Goal: Task Accomplishment & Management: Manage account settings

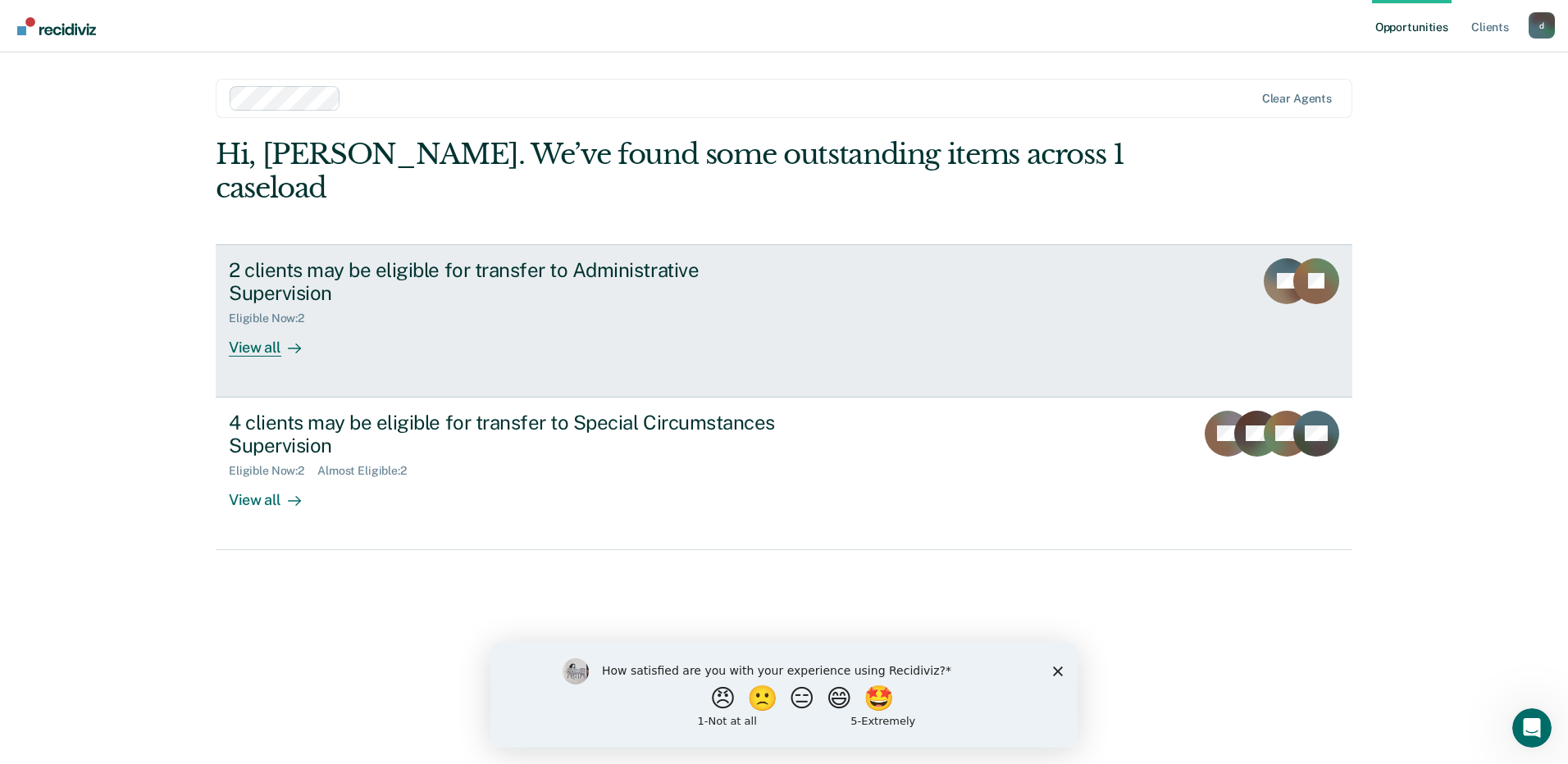
click at [271, 326] on div "View all" at bounding box center [274, 342] width 92 height 32
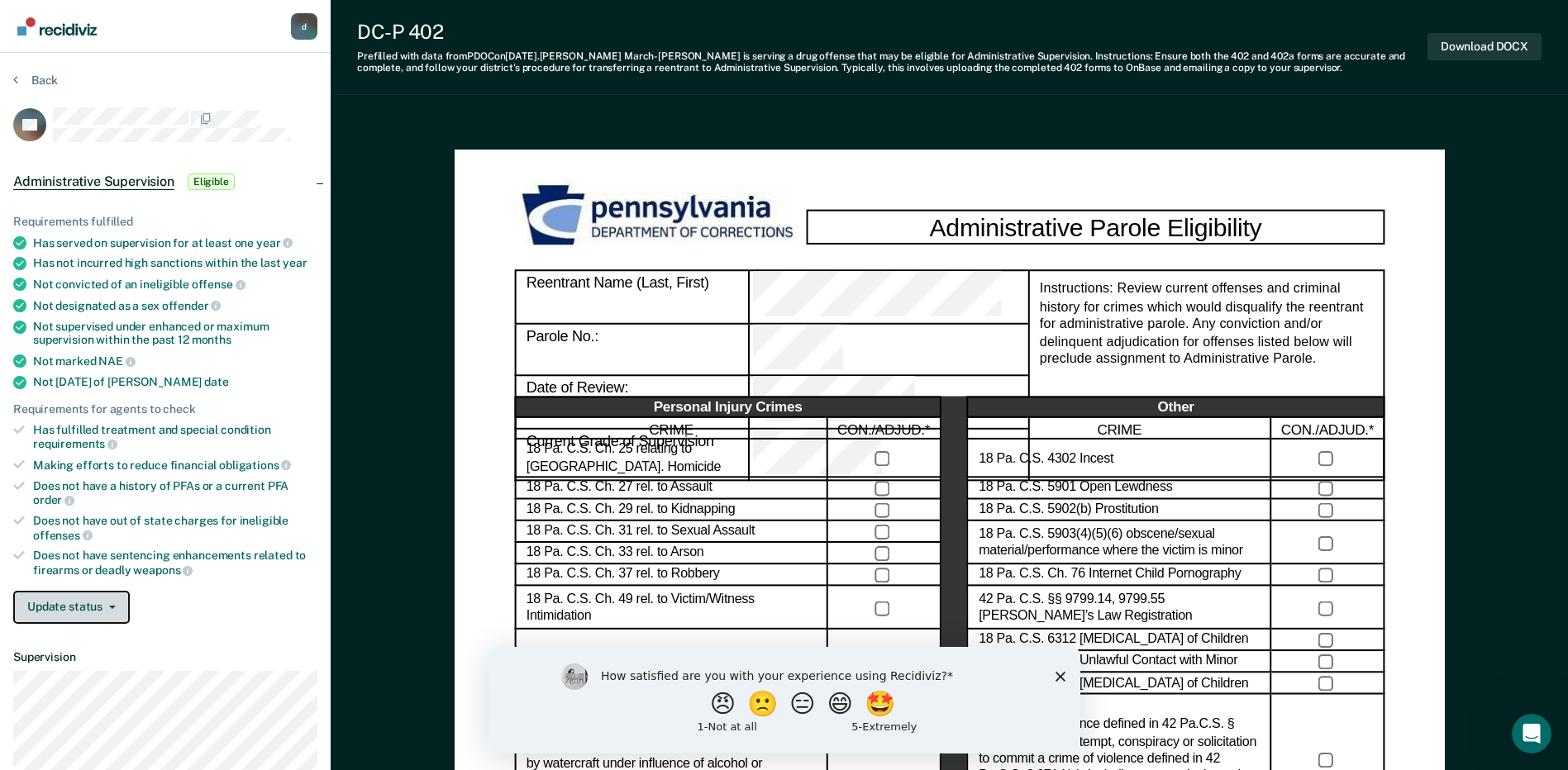
click at [116, 610] on button "Update status" at bounding box center [70, 607] width 116 height 33
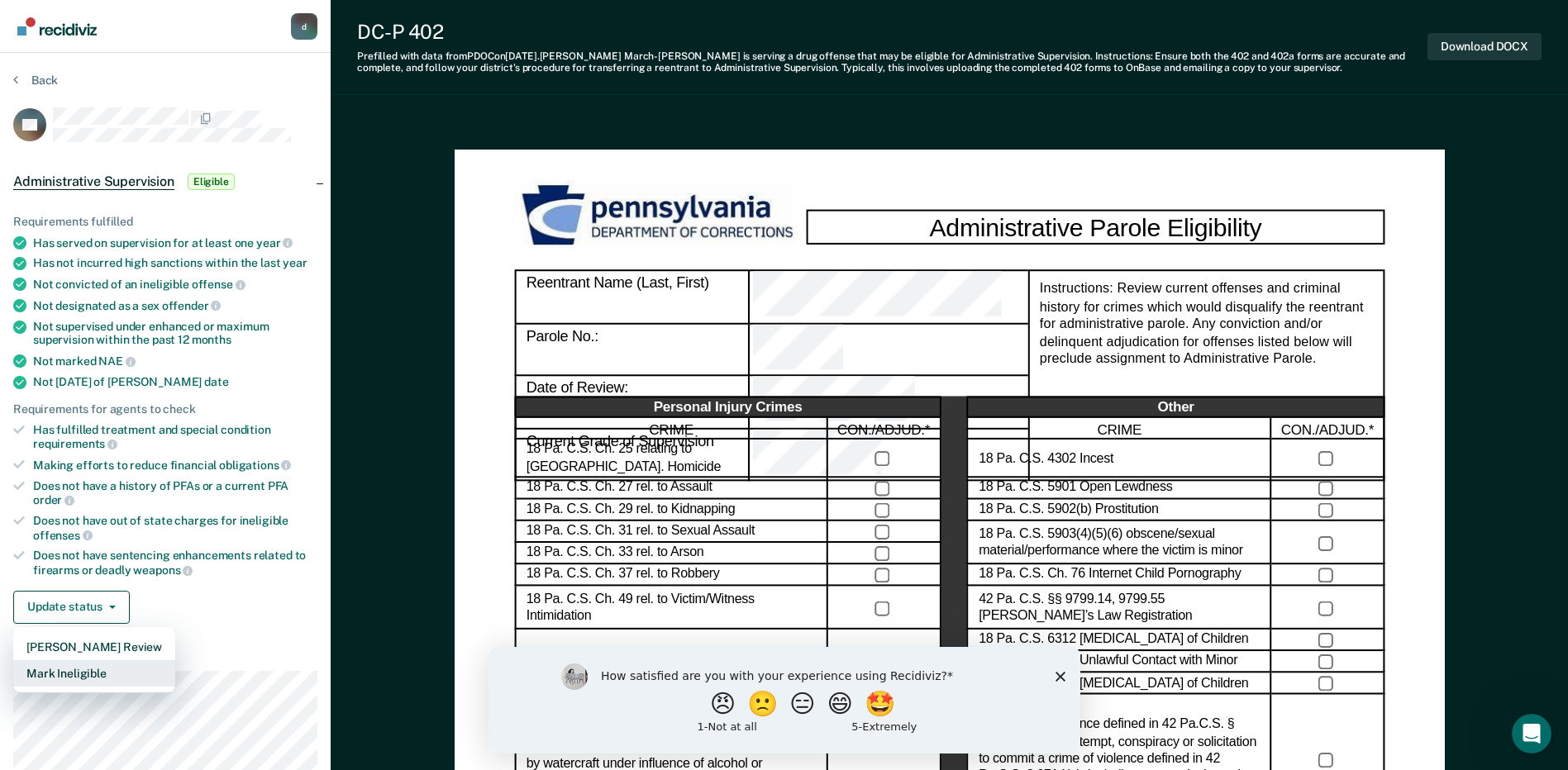
click at [93, 673] on button "Mark Ineligible" at bounding box center [93, 673] width 162 height 27
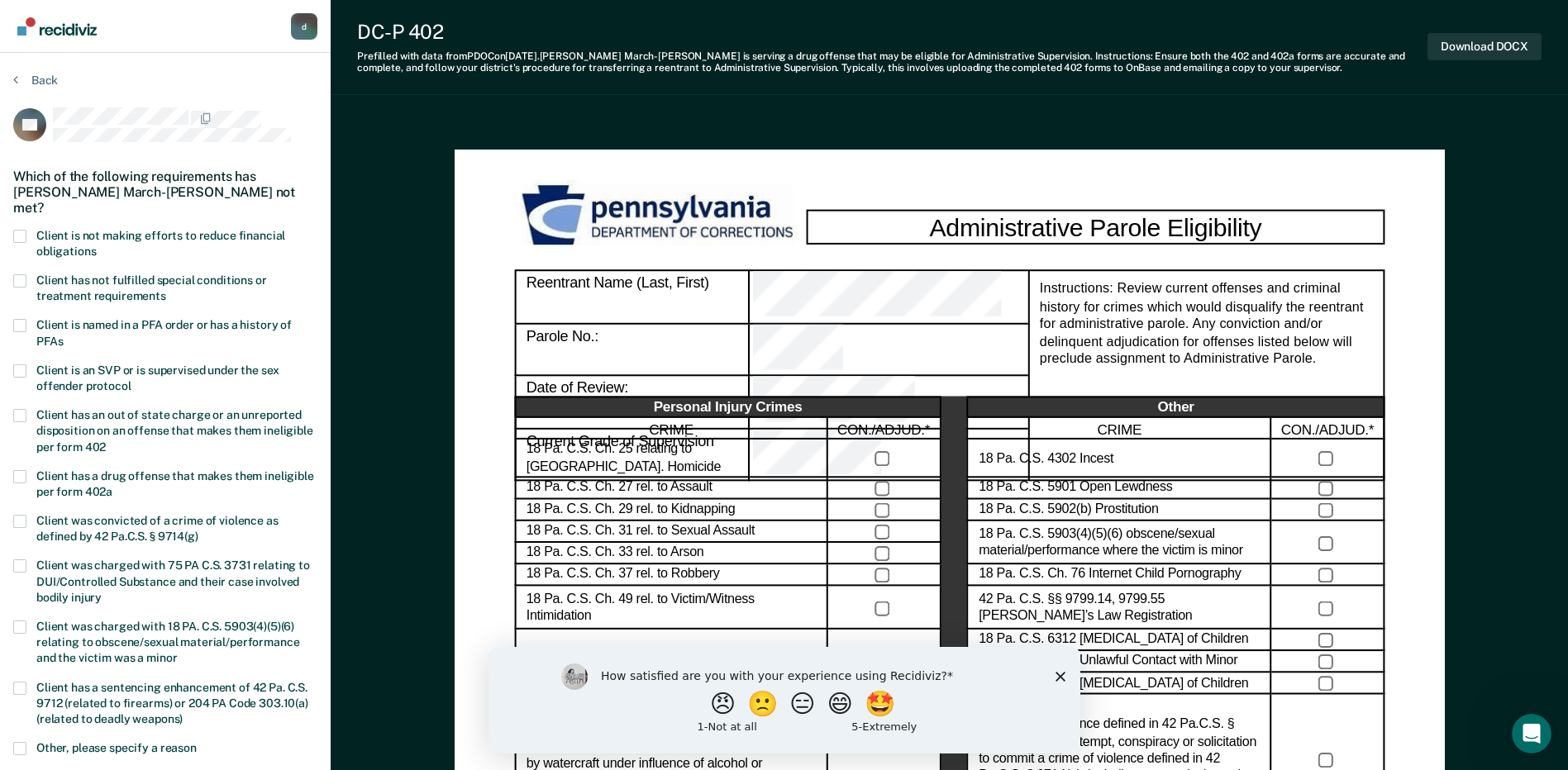
click at [21, 230] on span at bounding box center [19, 236] width 13 height 13
click at [96, 245] on input "Client is not making efforts to reduce financial obligations" at bounding box center [96, 245] width 0 height 0
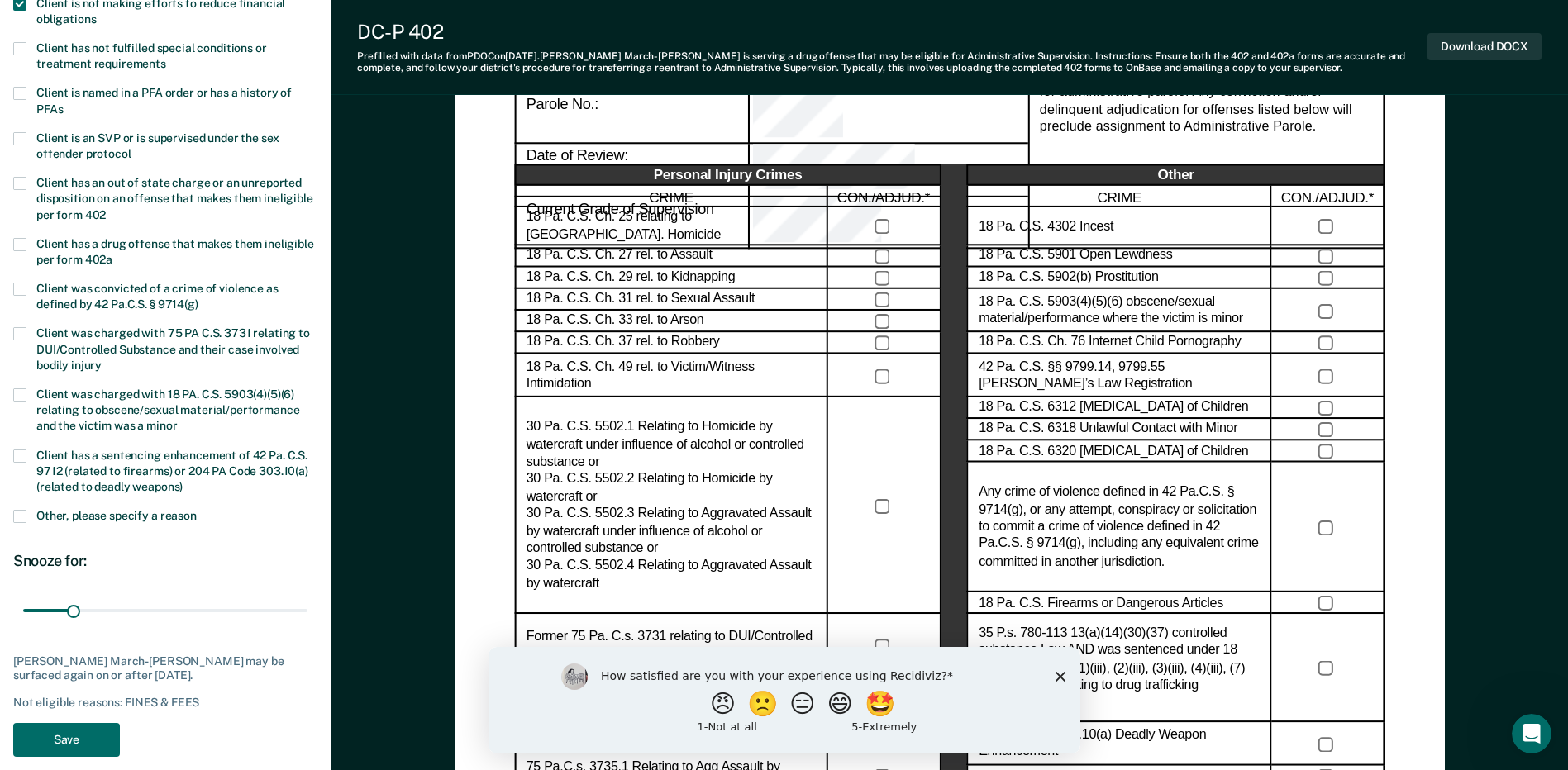
scroll to position [248, 0]
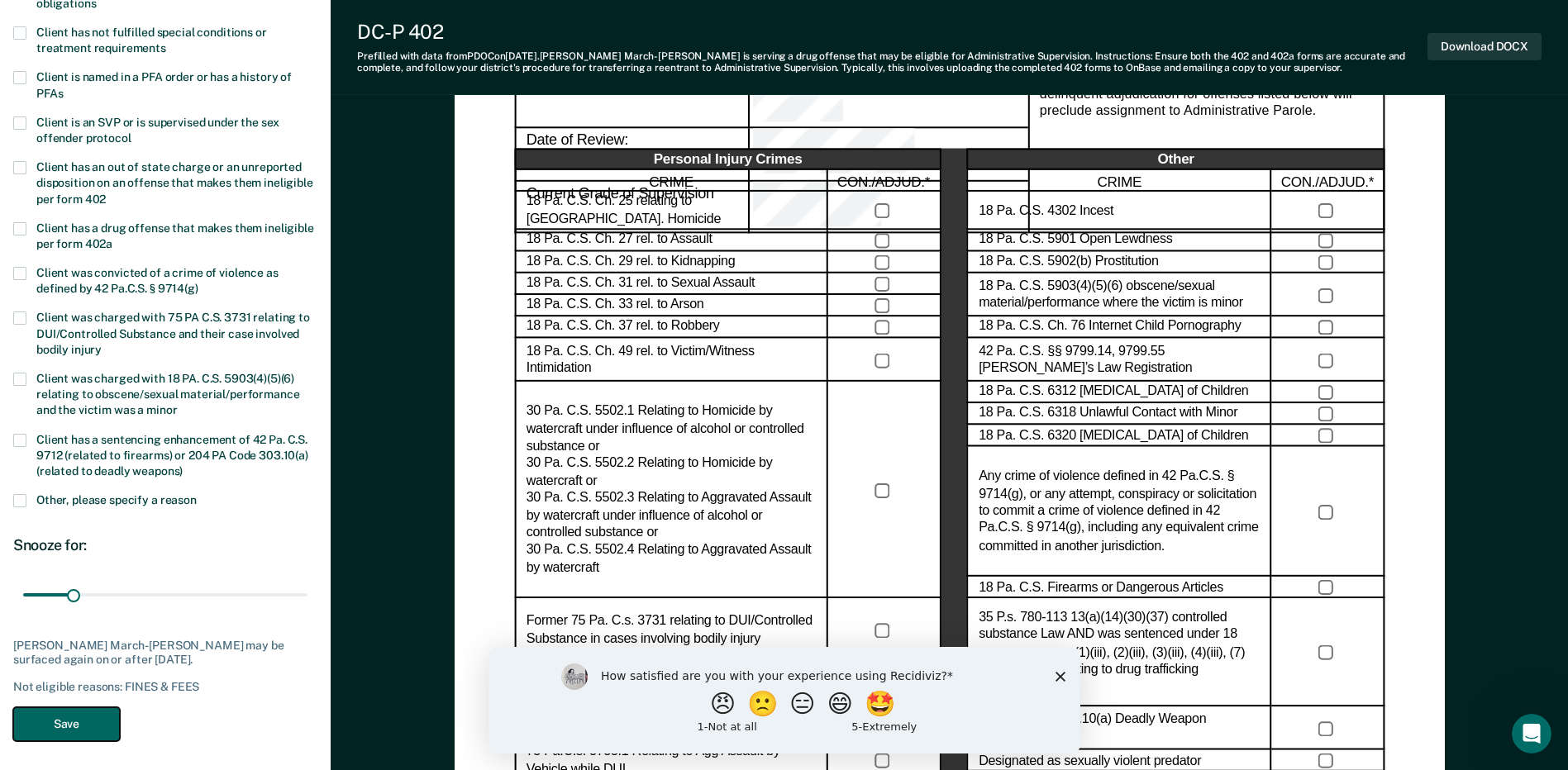
click at [74, 709] on button "Save" at bounding box center [65, 724] width 106 height 34
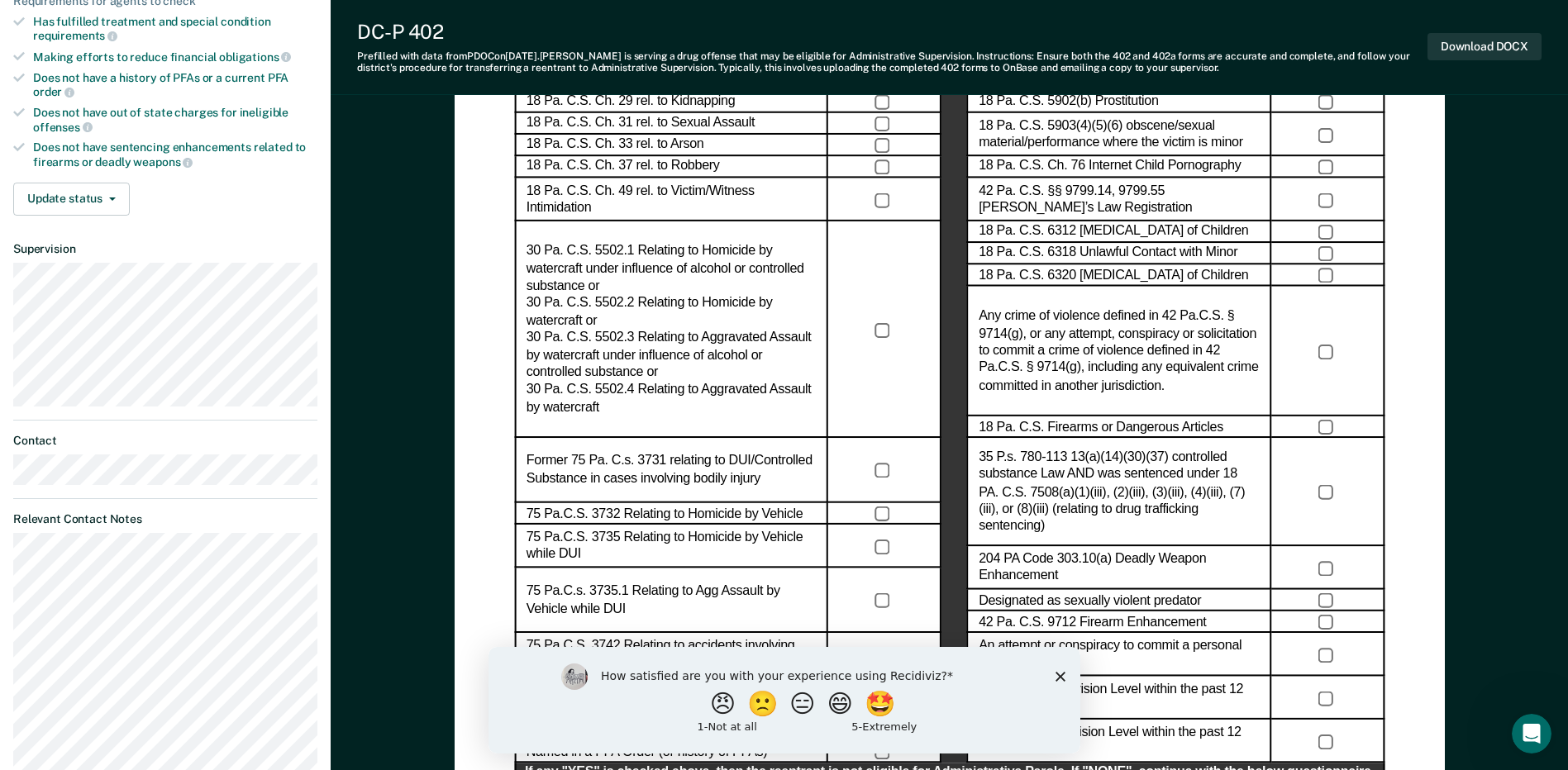
scroll to position [413, 0]
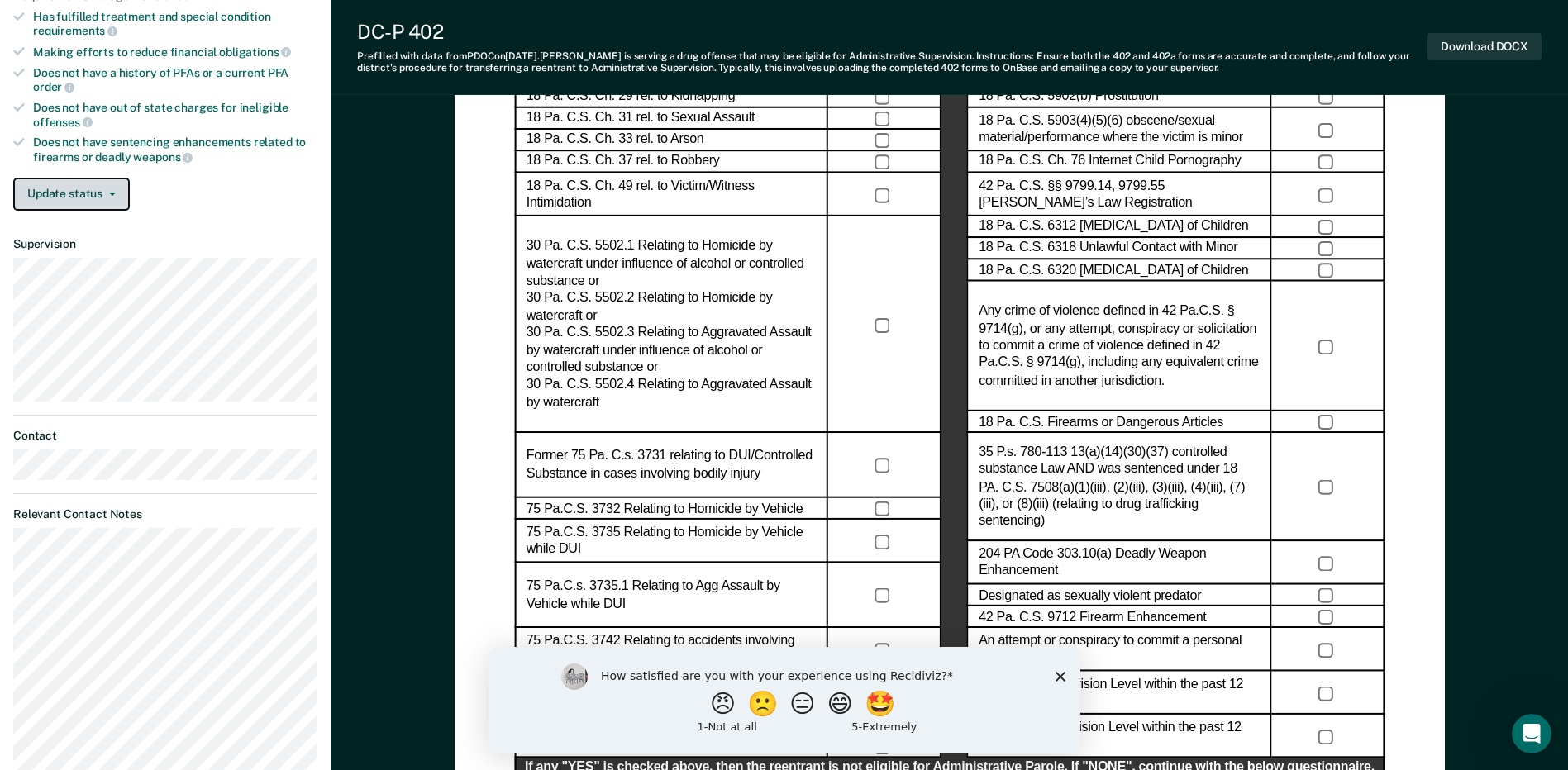
click at [94, 186] on button "Update status" at bounding box center [70, 193] width 116 height 33
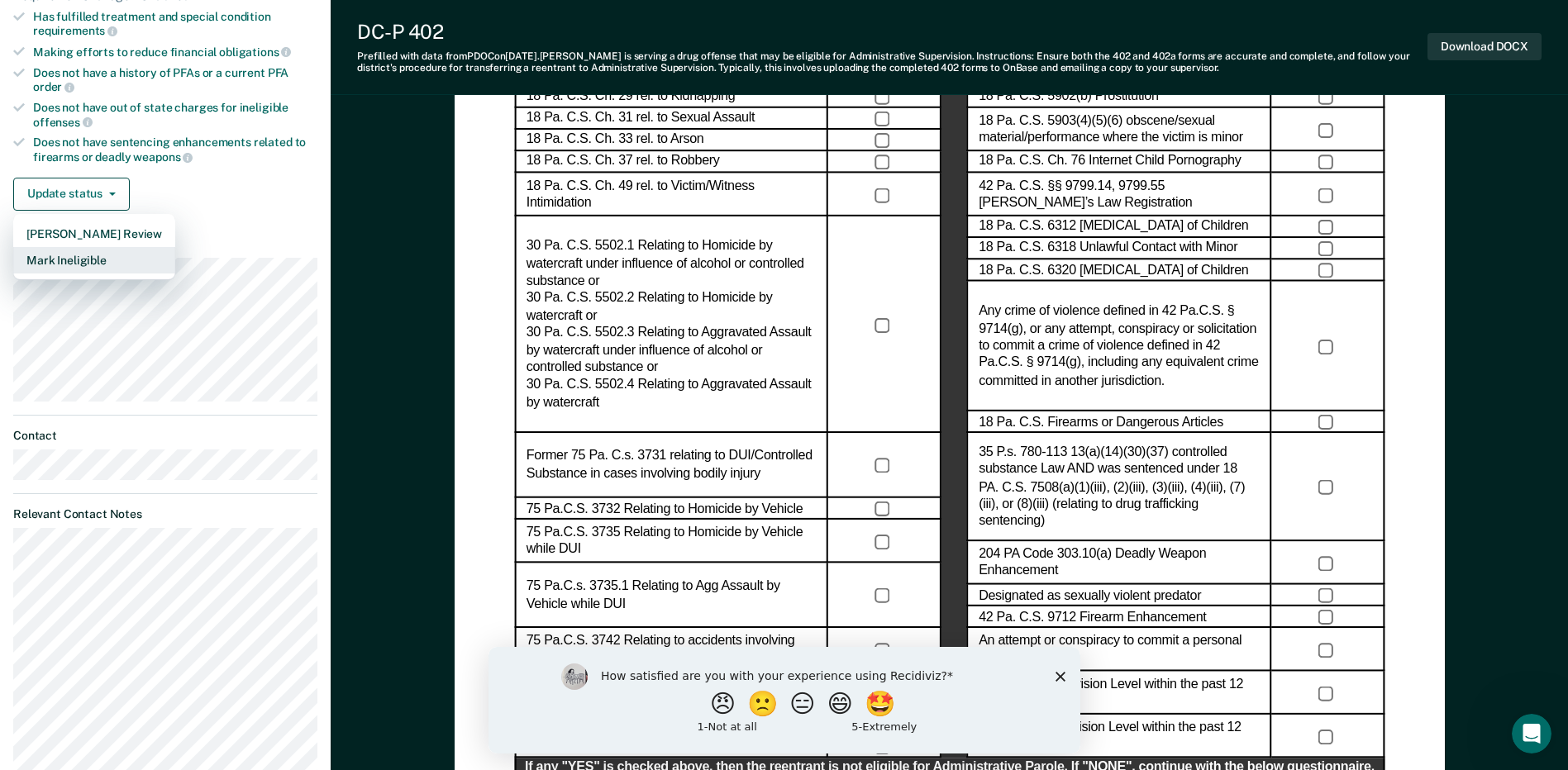
click at [65, 262] on button "Mark Ineligible" at bounding box center [93, 260] width 162 height 27
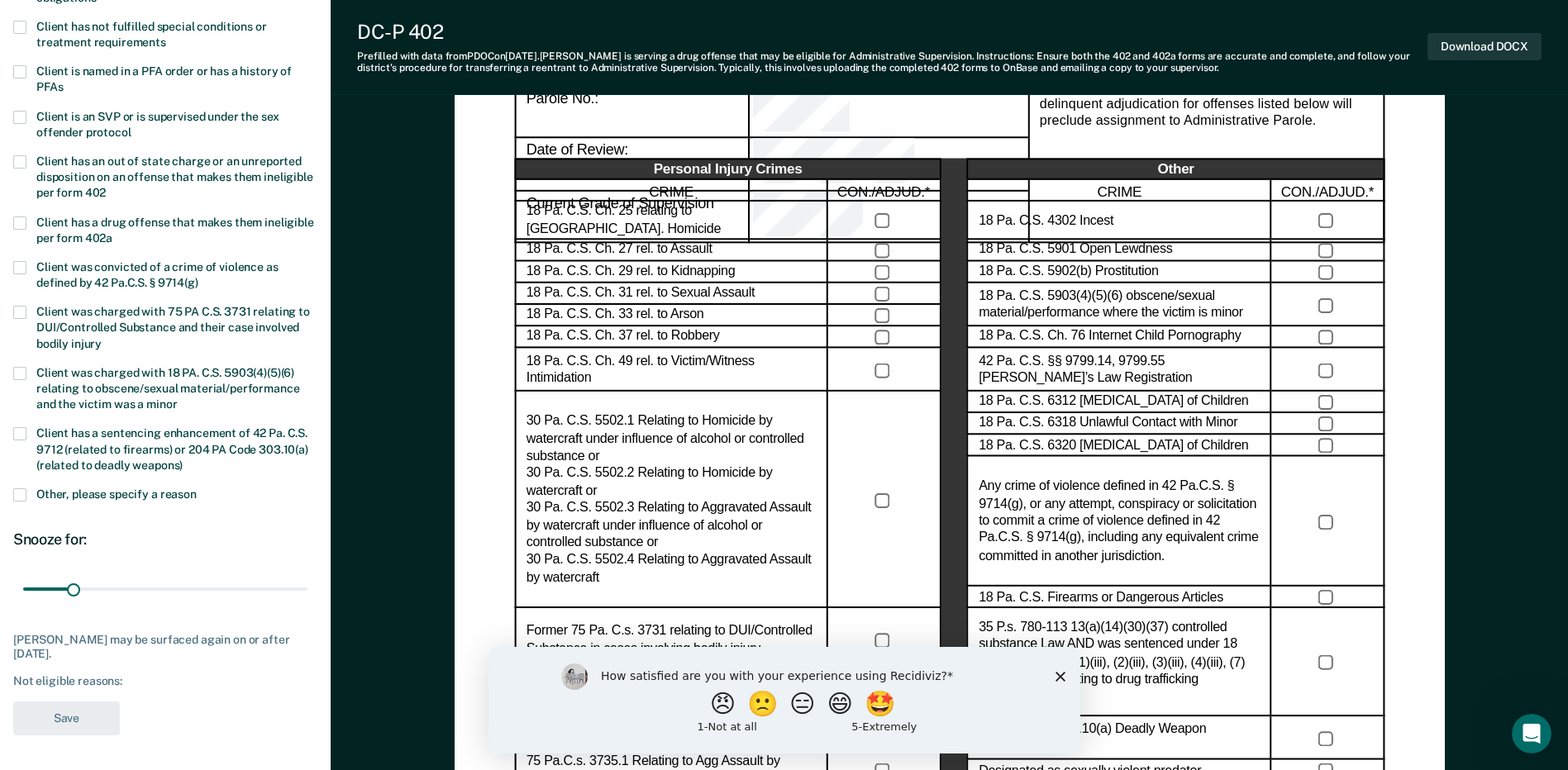
scroll to position [0, 0]
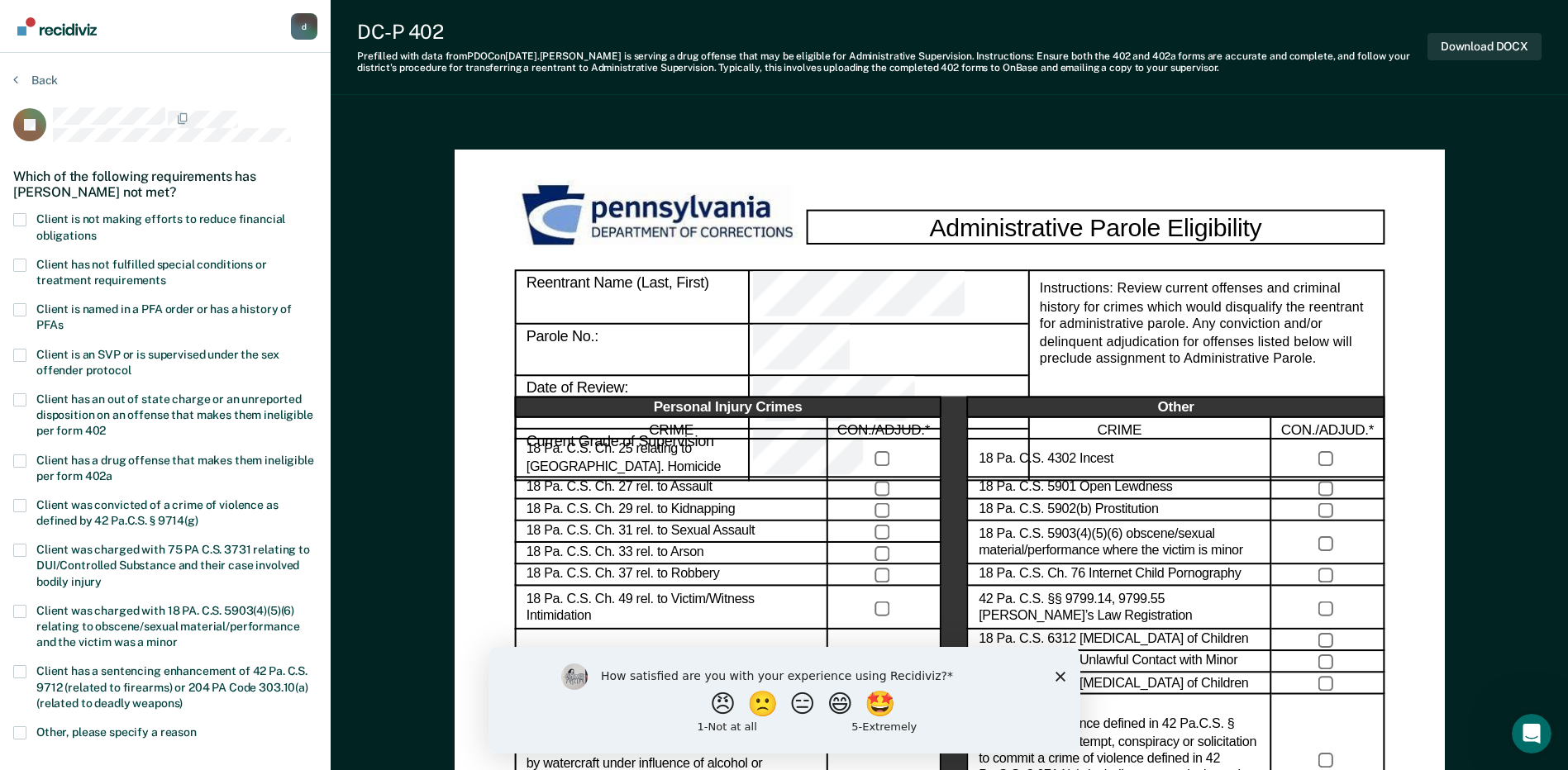
click at [22, 215] on span at bounding box center [19, 219] width 13 height 13
click at [96, 230] on input "Client is not making efforts to reduce financial obligations" at bounding box center [96, 230] width 0 height 0
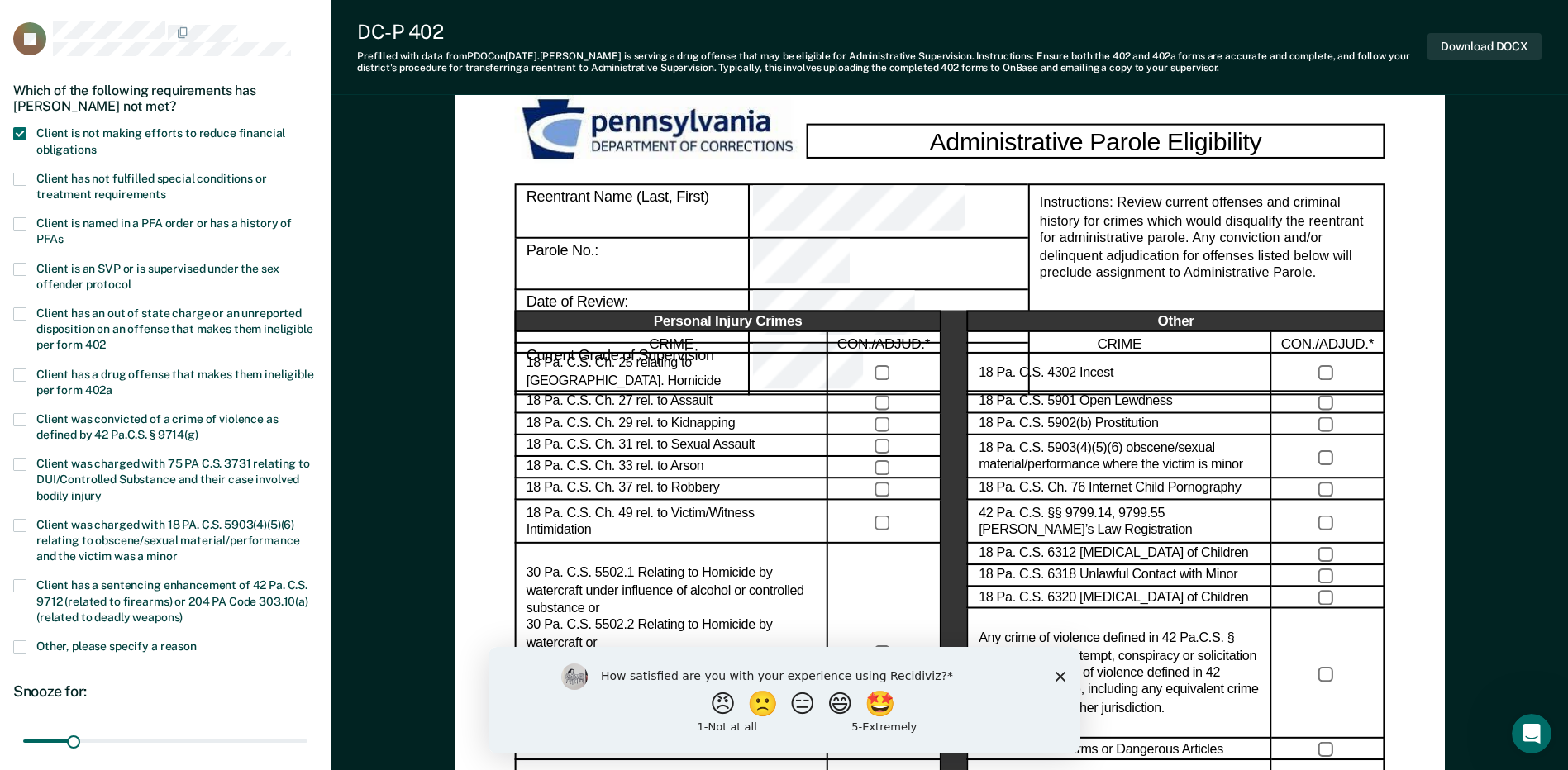
scroll to position [413, 0]
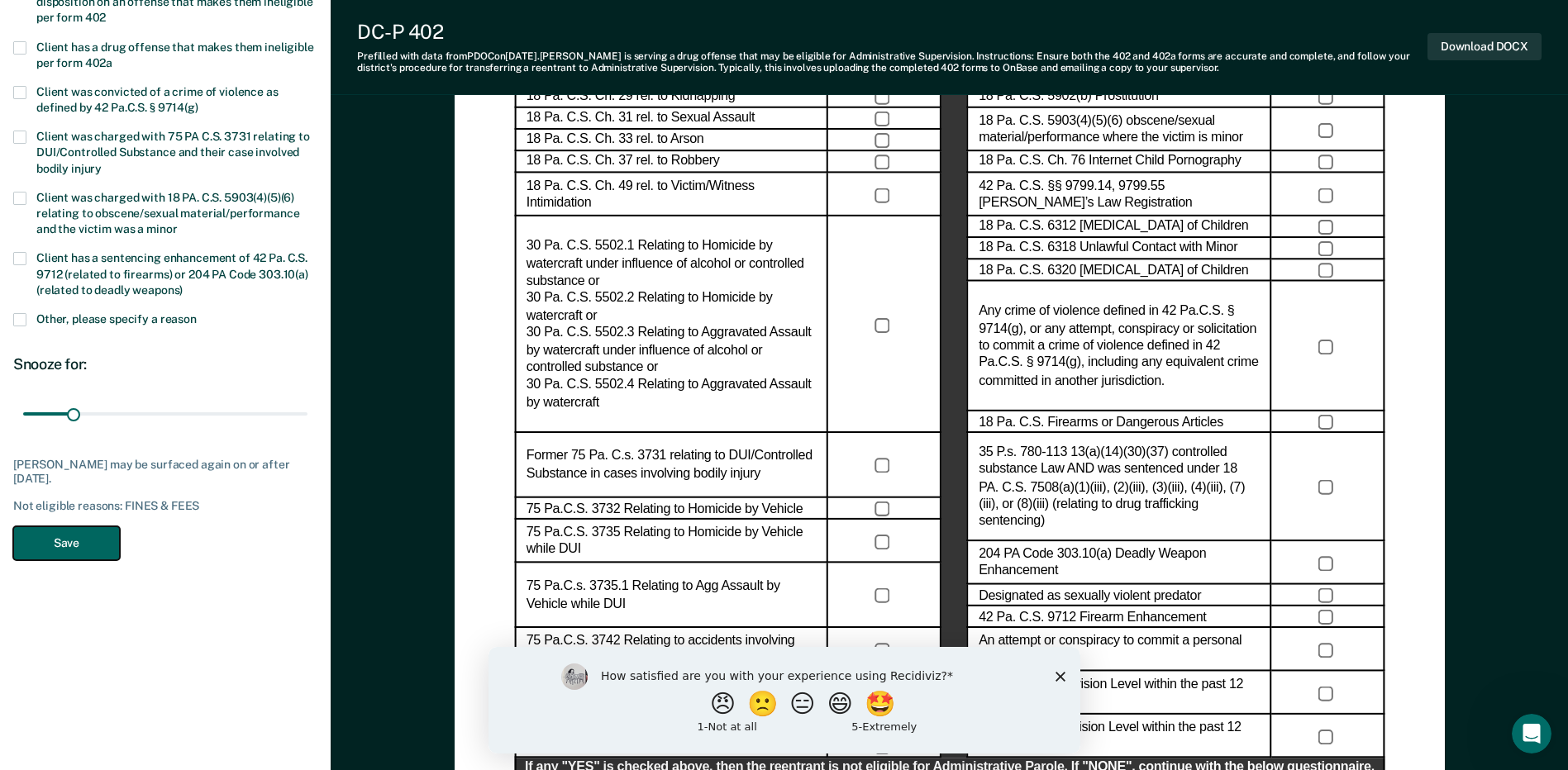
click at [86, 552] on button "Save" at bounding box center [65, 544] width 106 height 34
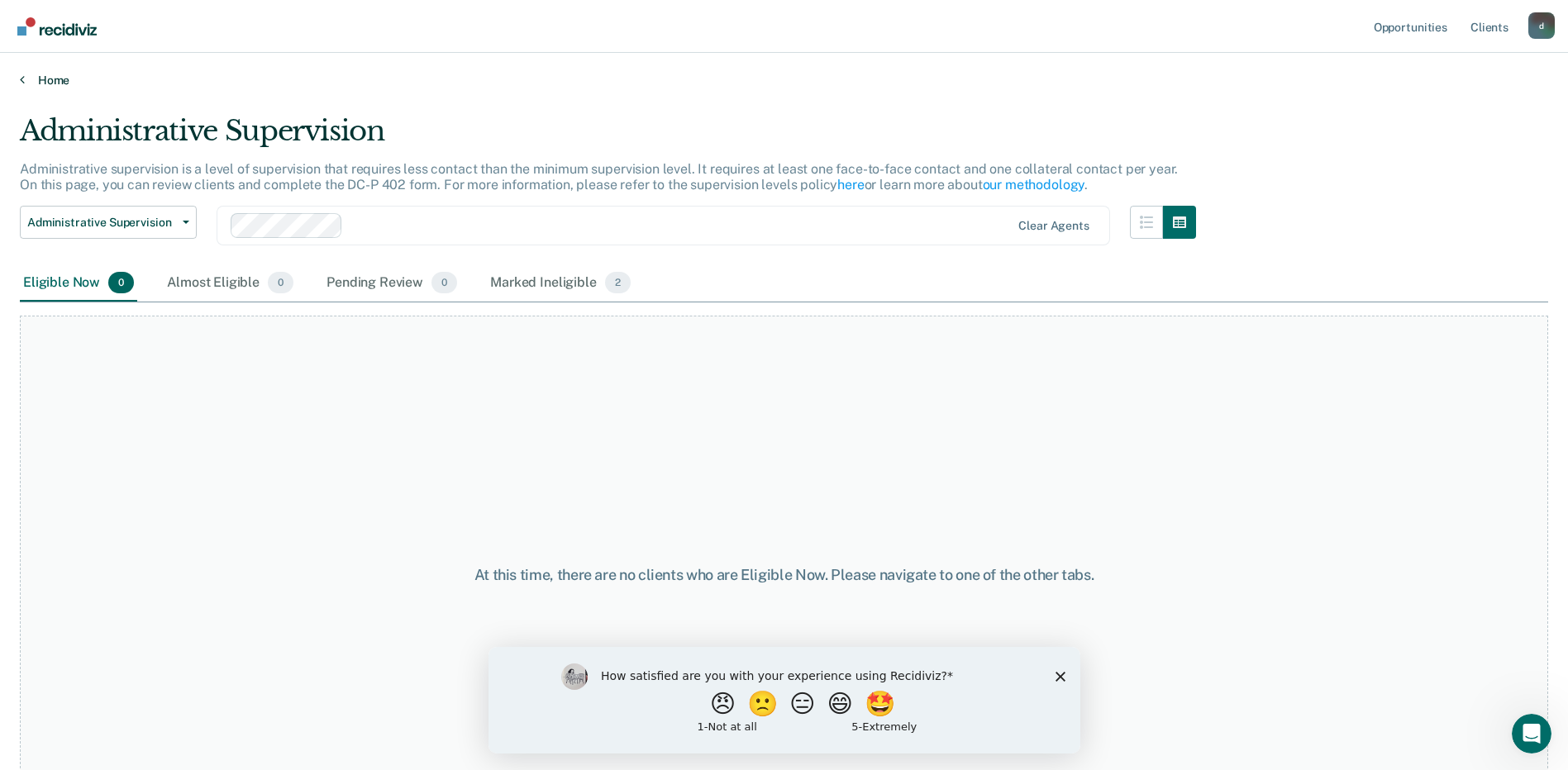
click at [50, 85] on link "Home" at bounding box center [784, 79] width 1528 height 15
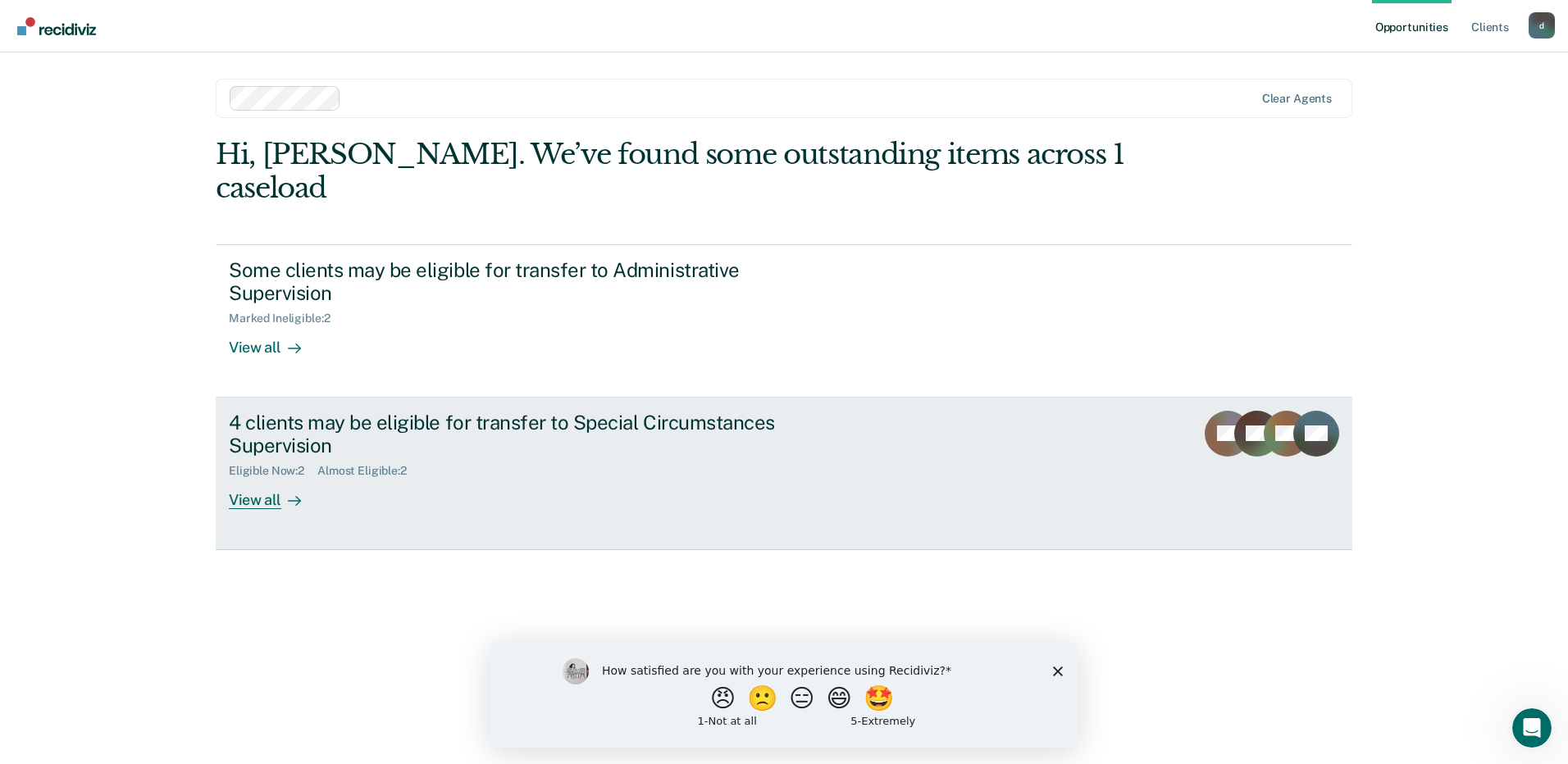
click at [262, 478] on div "View all" at bounding box center [274, 494] width 92 height 32
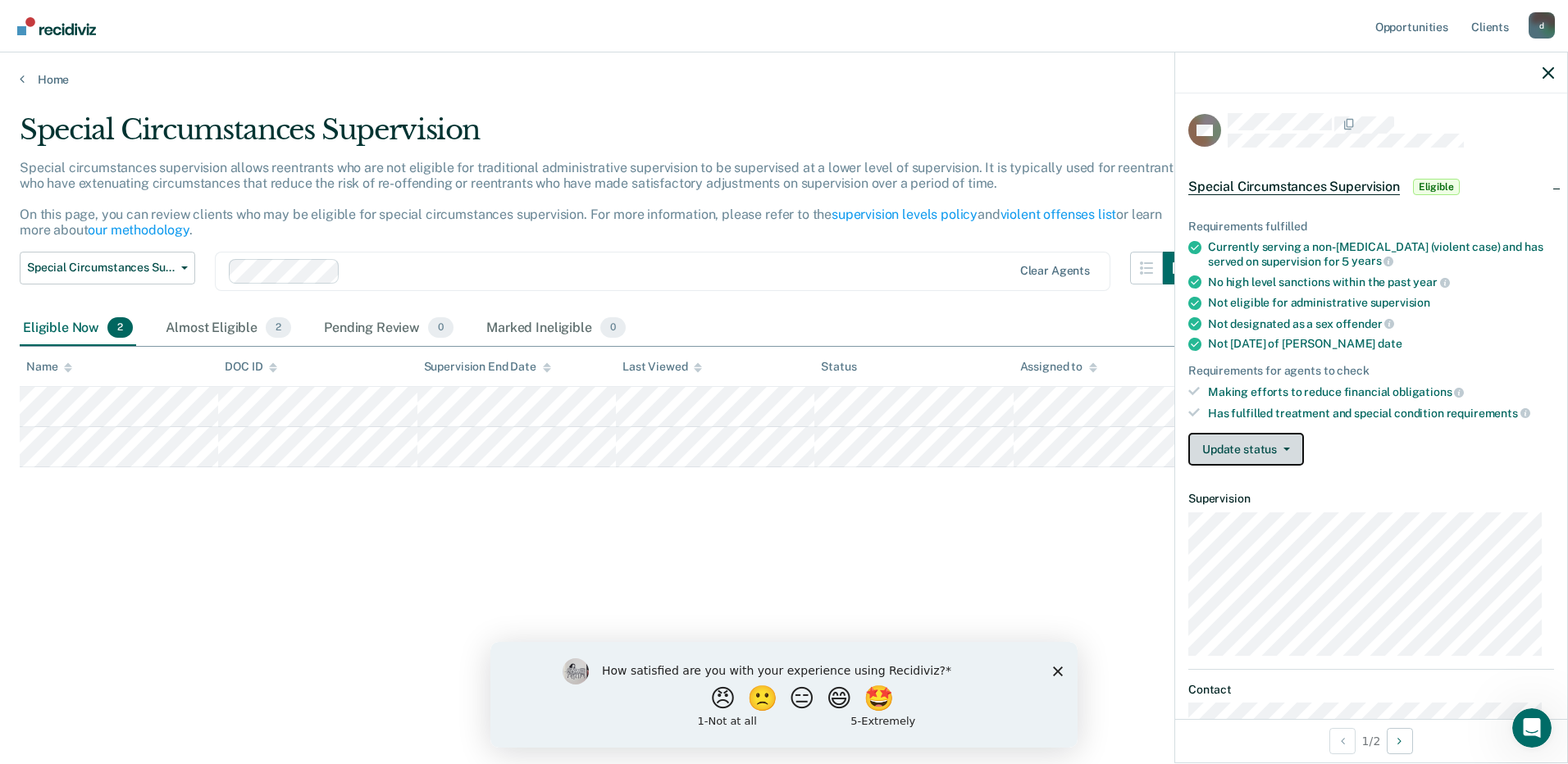
click at [1289, 444] on button "Update status" at bounding box center [1245, 449] width 115 height 32
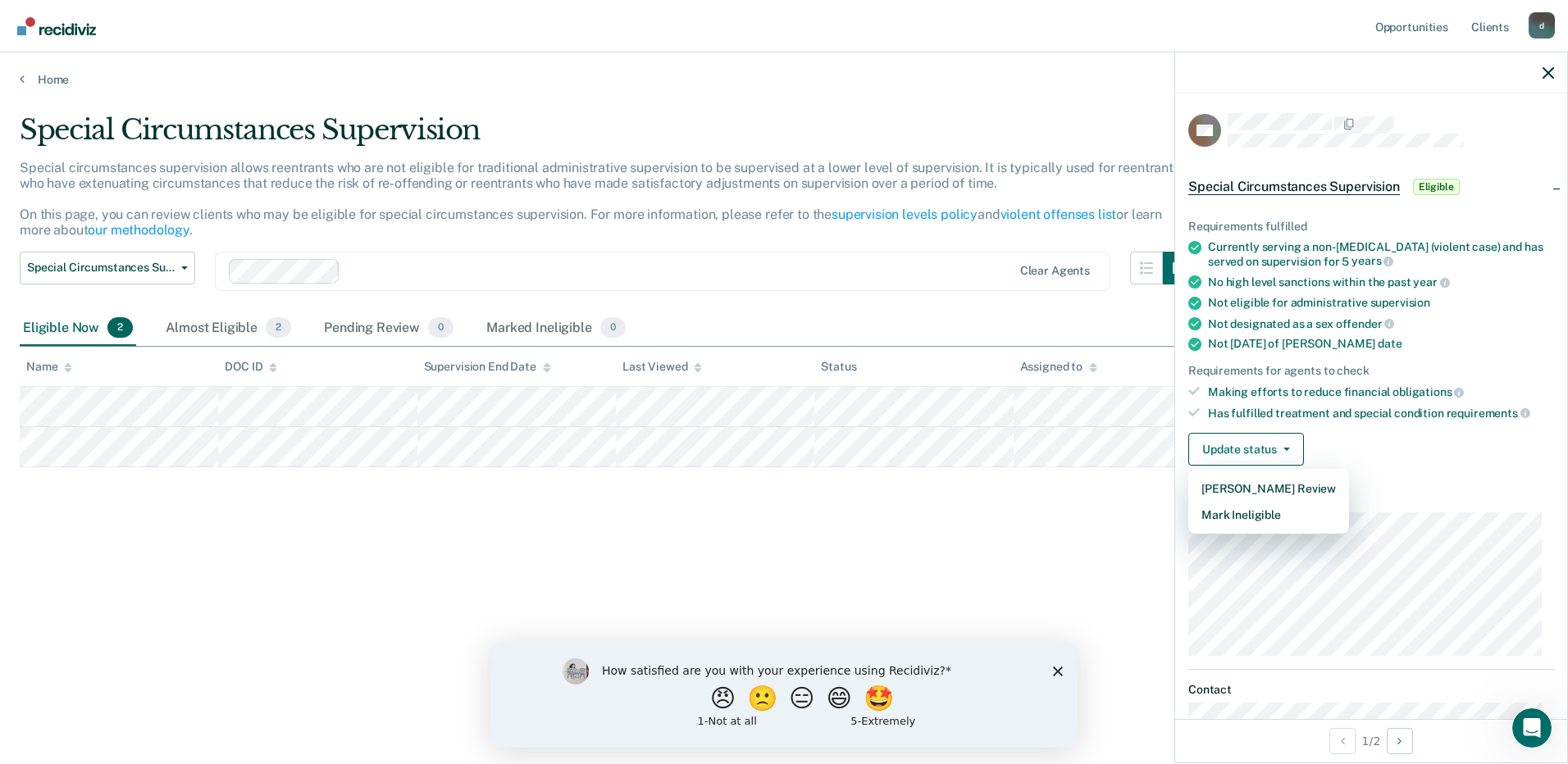
click at [1373, 454] on div "Update status [PERSON_NAME] Review Mark Ineligible" at bounding box center [1370, 449] width 365 height 32
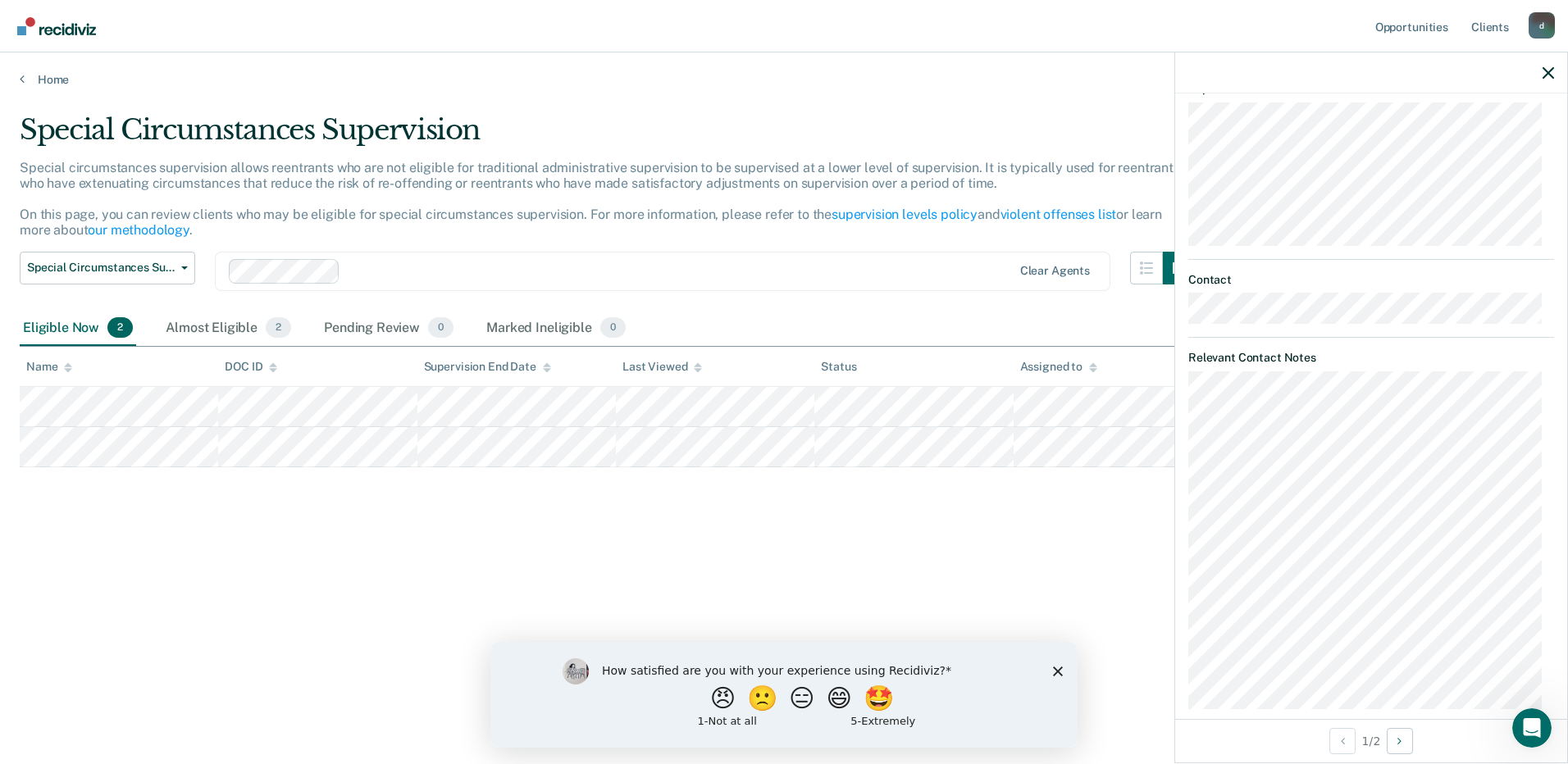
scroll to position [431, 0]
click at [824, 530] on div "Special Circumstances Supervision Special circumstances supervision allows reen…" at bounding box center [784, 377] width 1529 height 528
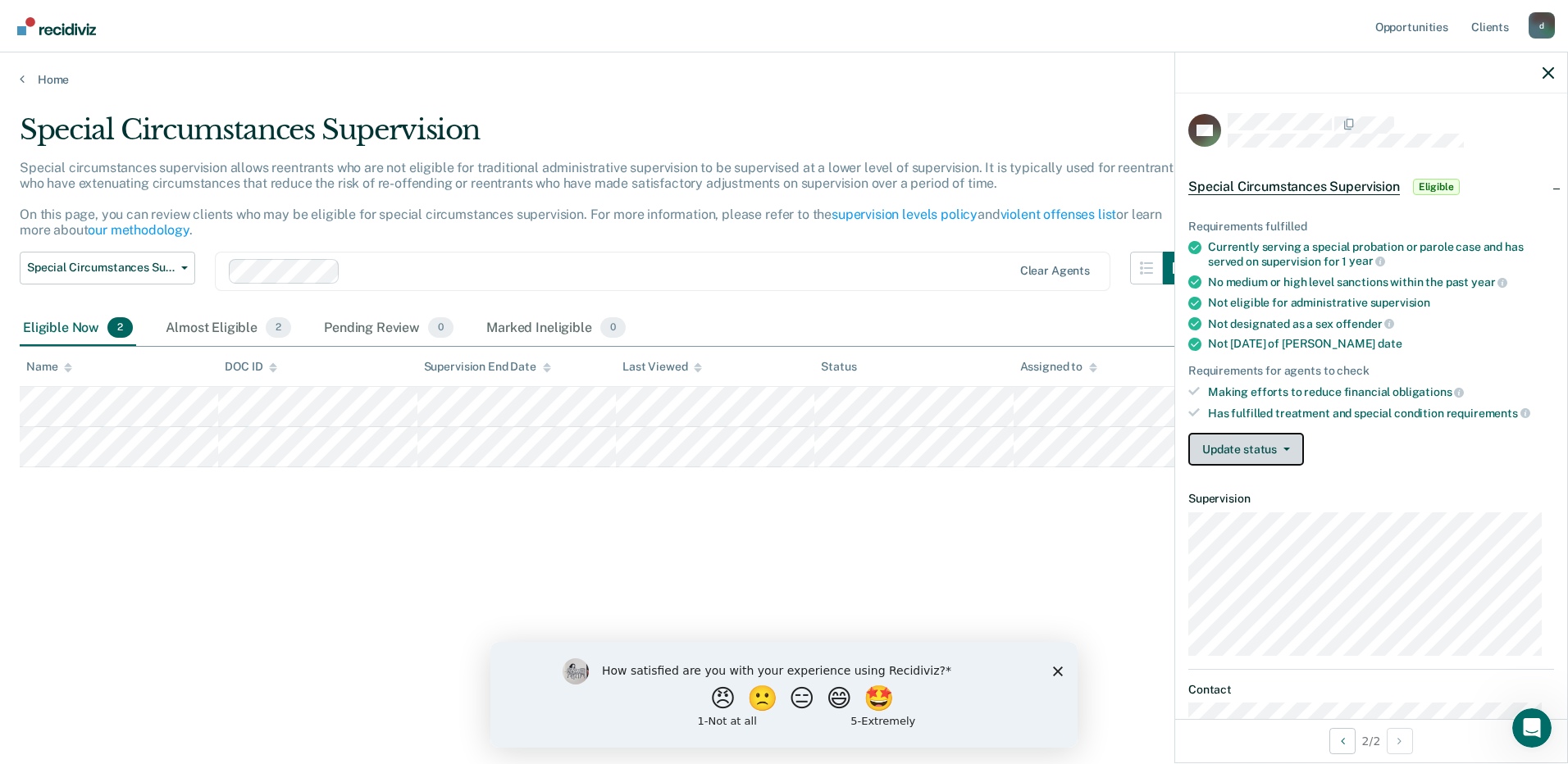
click at [1284, 454] on button "Update status" at bounding box center [1245, 449] width 115 height 32
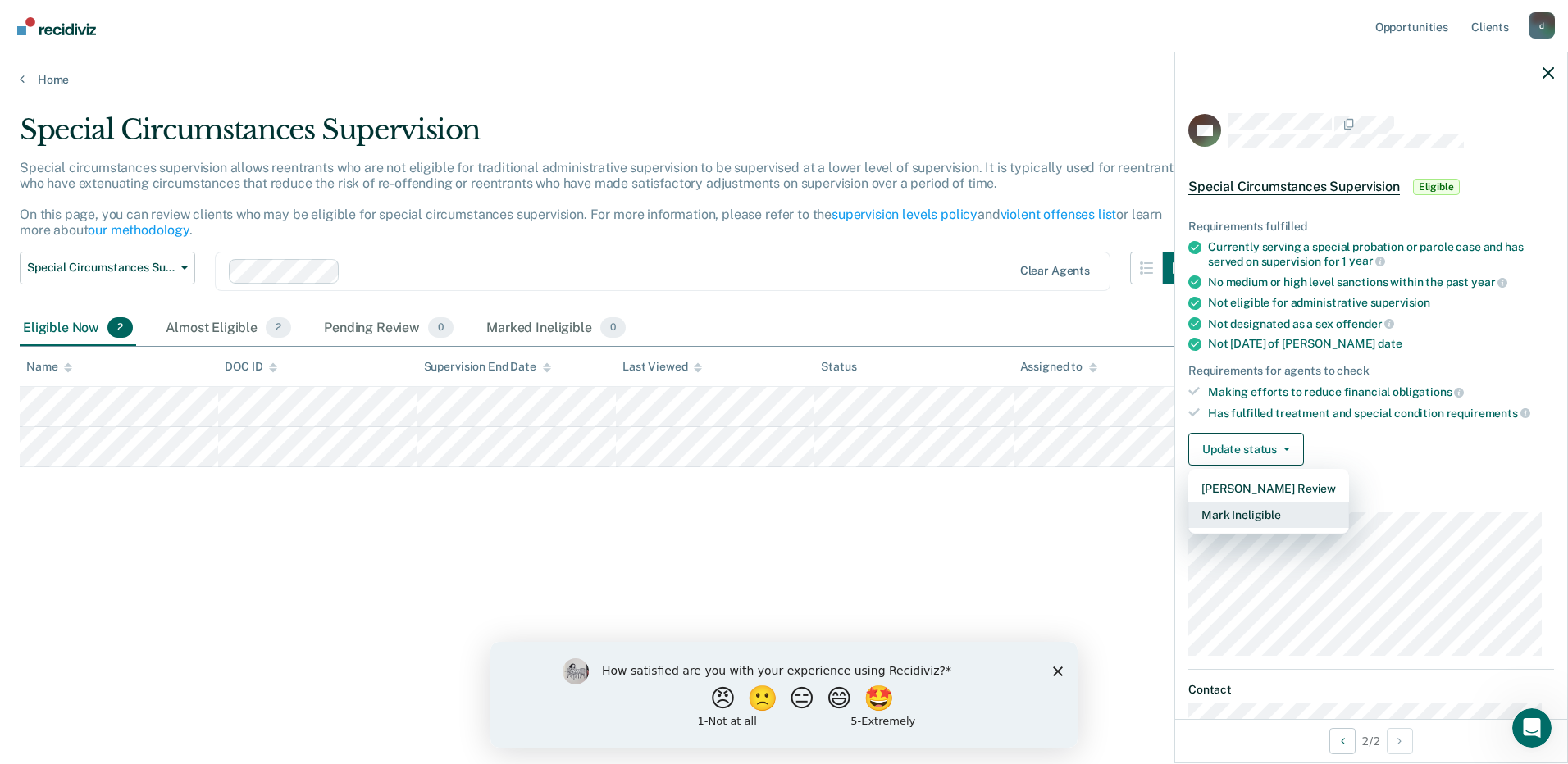
click at [1264, 515] on button "Mark Ineligible" at bounding box center [1268, 515] width 160 height 27
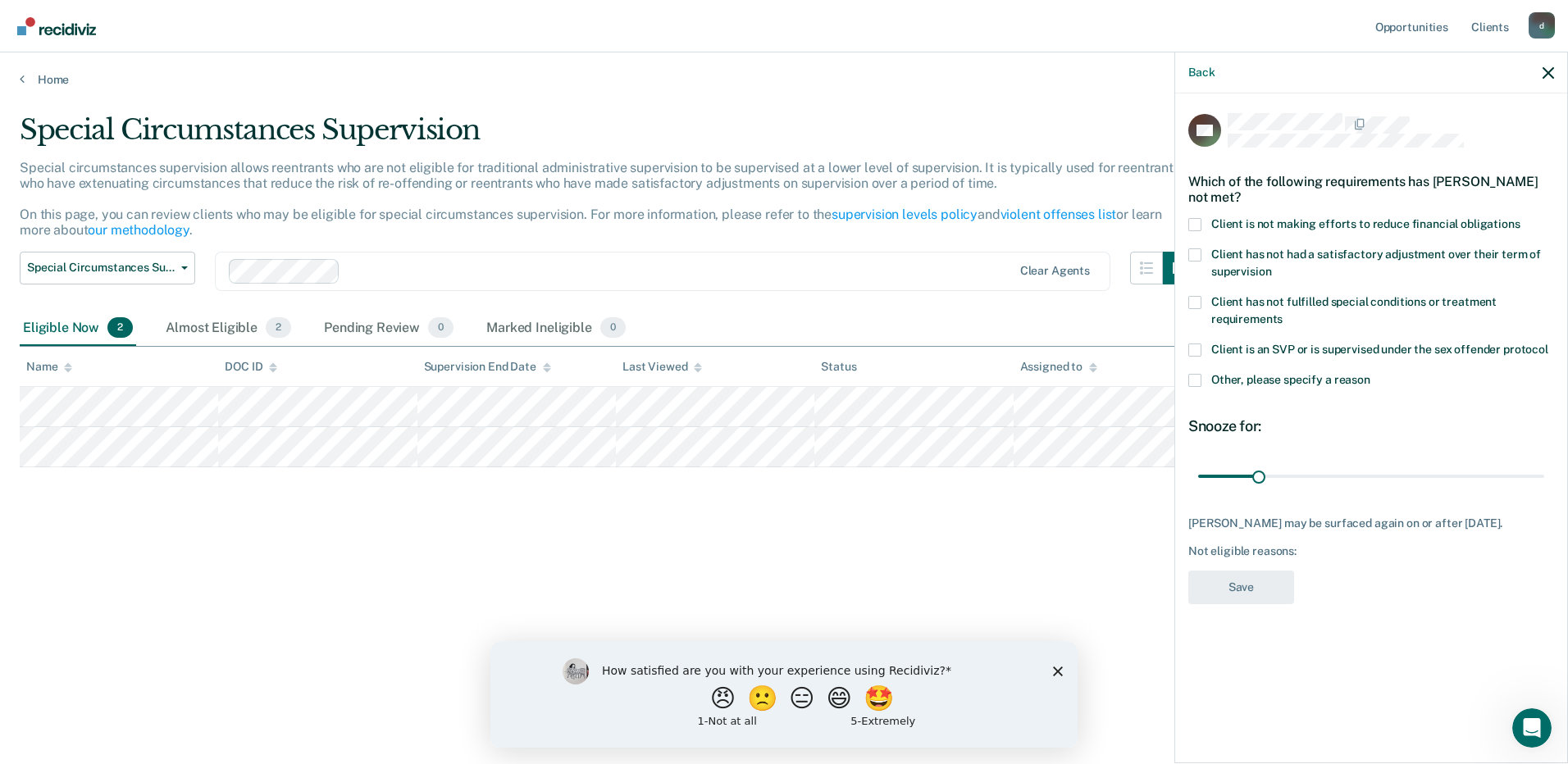
click at [1195, 223] on span at bounding box center [1194, 224] width 13 height 13
click at [1520, 219] on input "Client is not making efforts to reduce financial obligations" at bounding box center [1520, 219] width 0 height 0
click at [1255, 602] on button "Save" at bounding box center [1240, 588] width 105 height 33
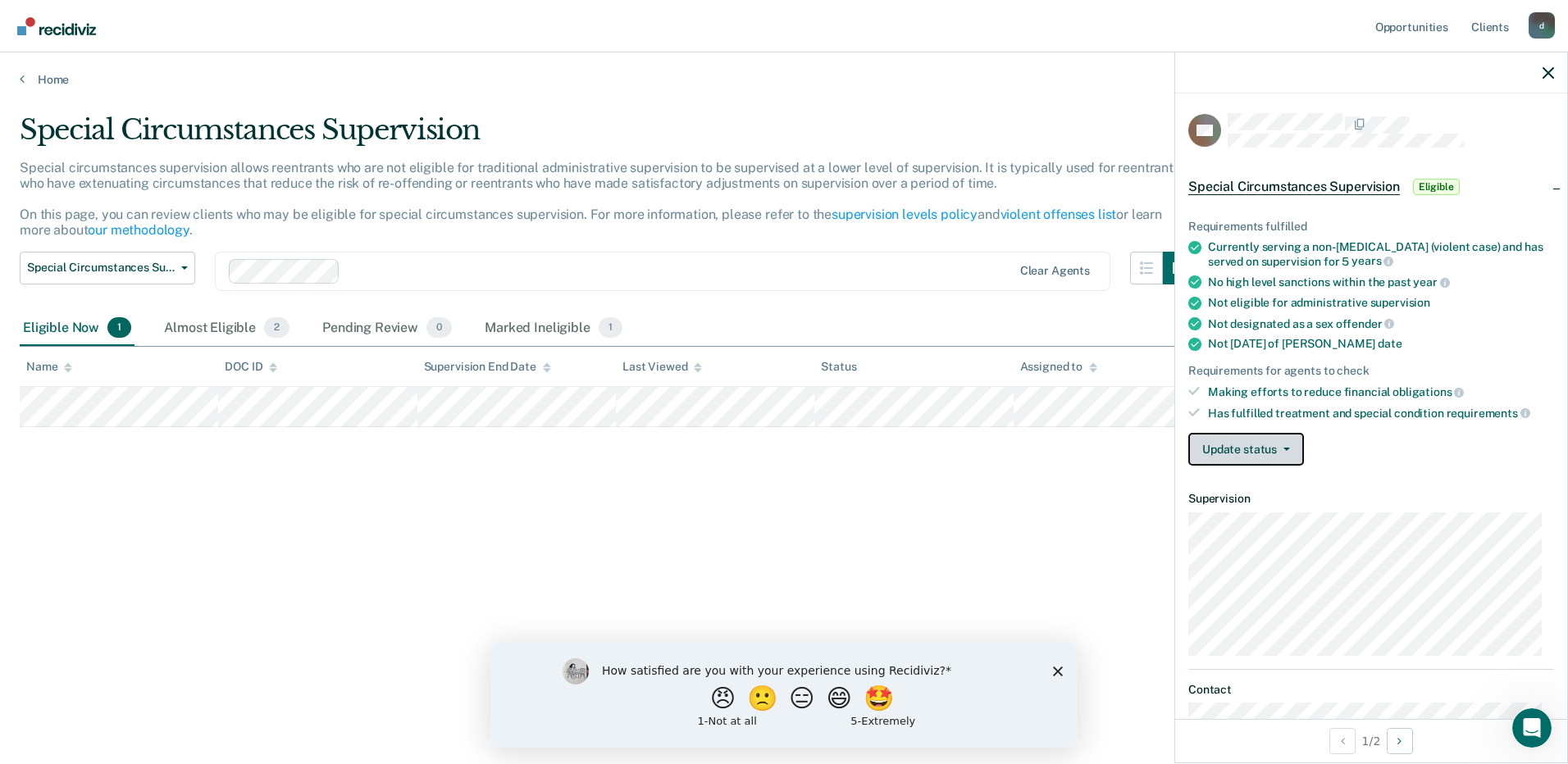
click at [1287, 449] on icon "button" at bounding box center [1286, 449] width 7 height 3
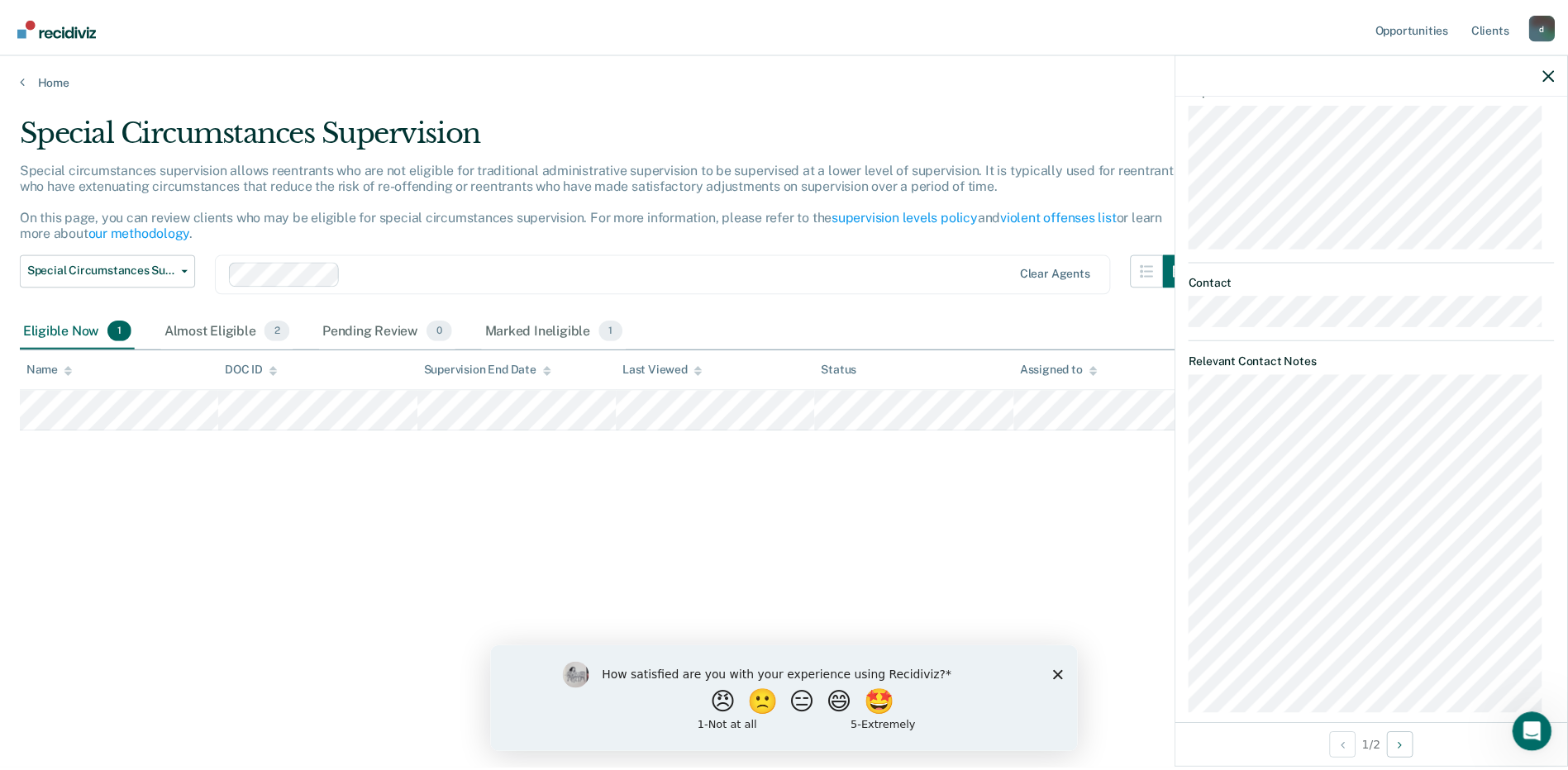
scroll to position [435, 0]
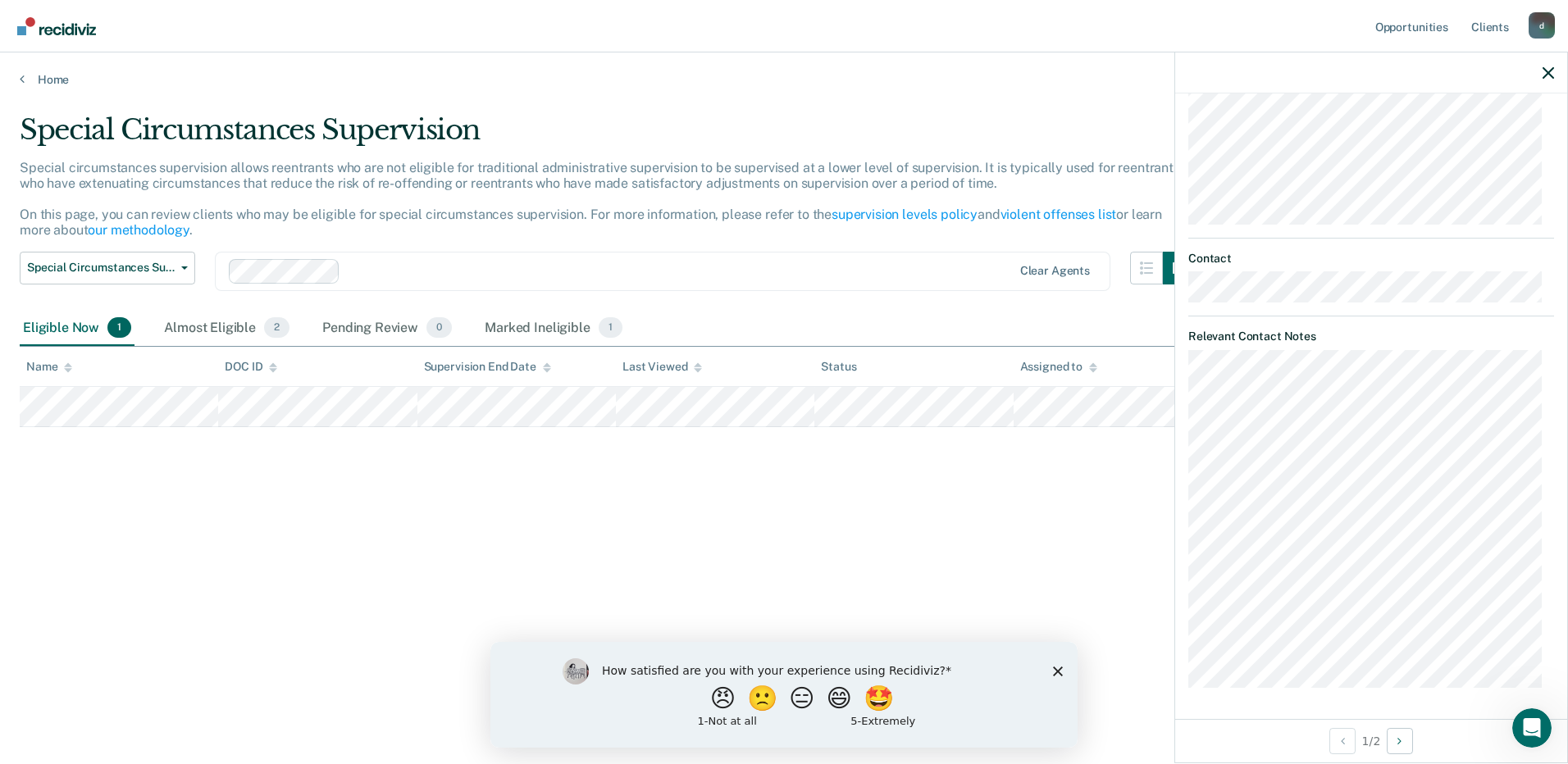
click at [1057, 670] on polygon "Close survey" at bounding box center [1057, 670] width 10 height 10
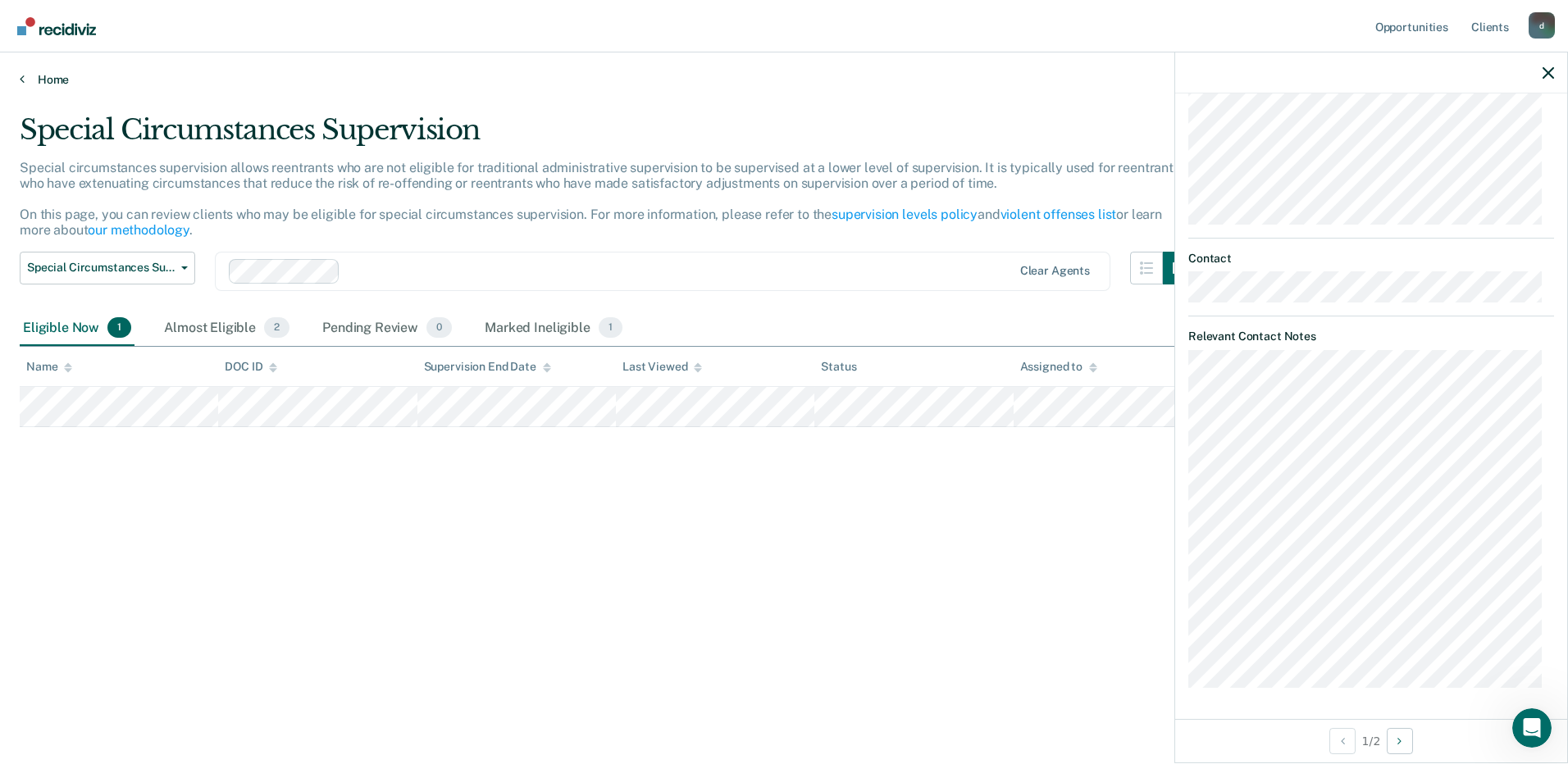
click at [36, 79] on link "Home" at bounding box center [784, 79] width 1529 height 15
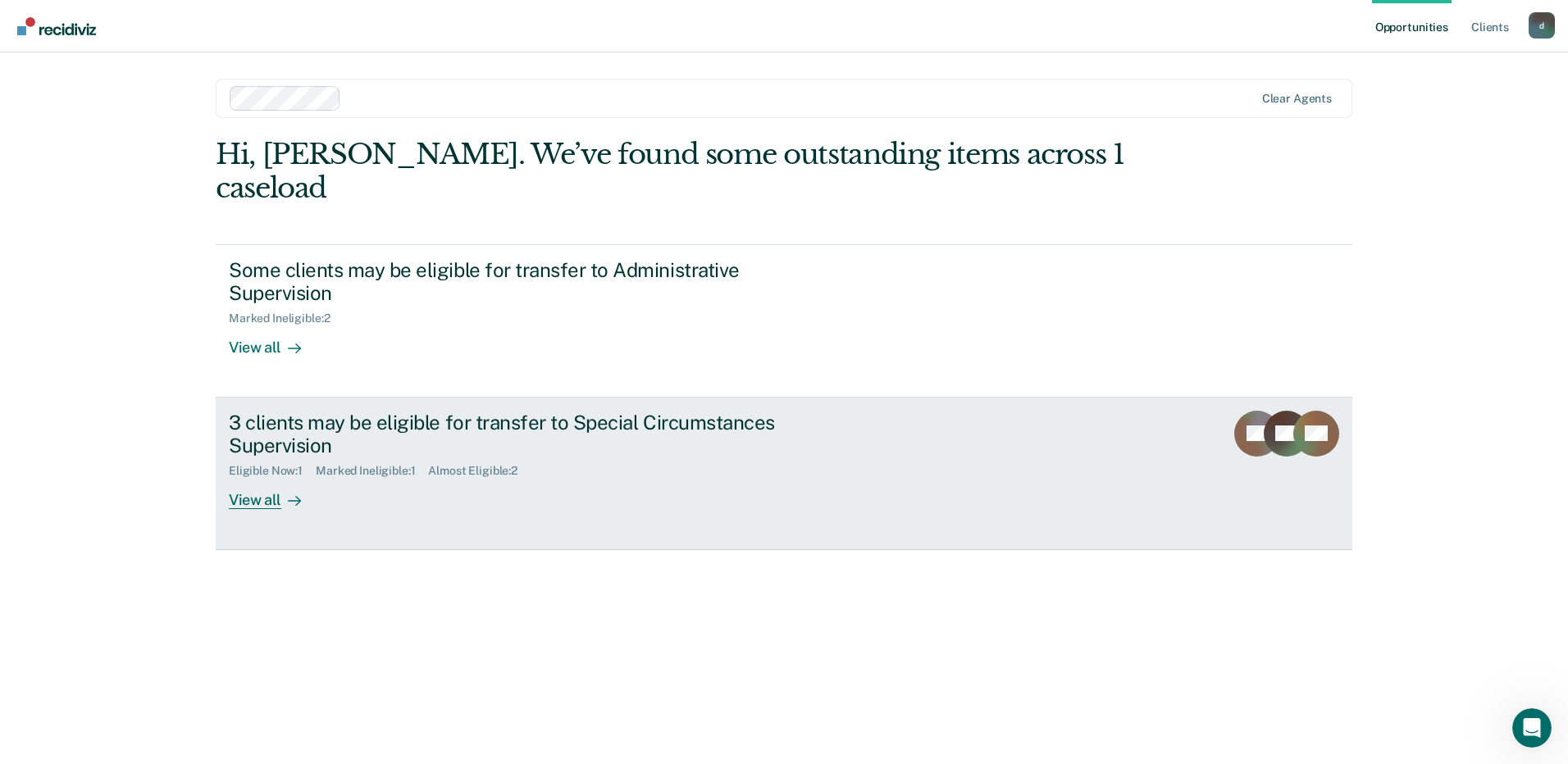
click at [261, 478] on div "View all" at bounding box center [274, 494] width 92 height 32
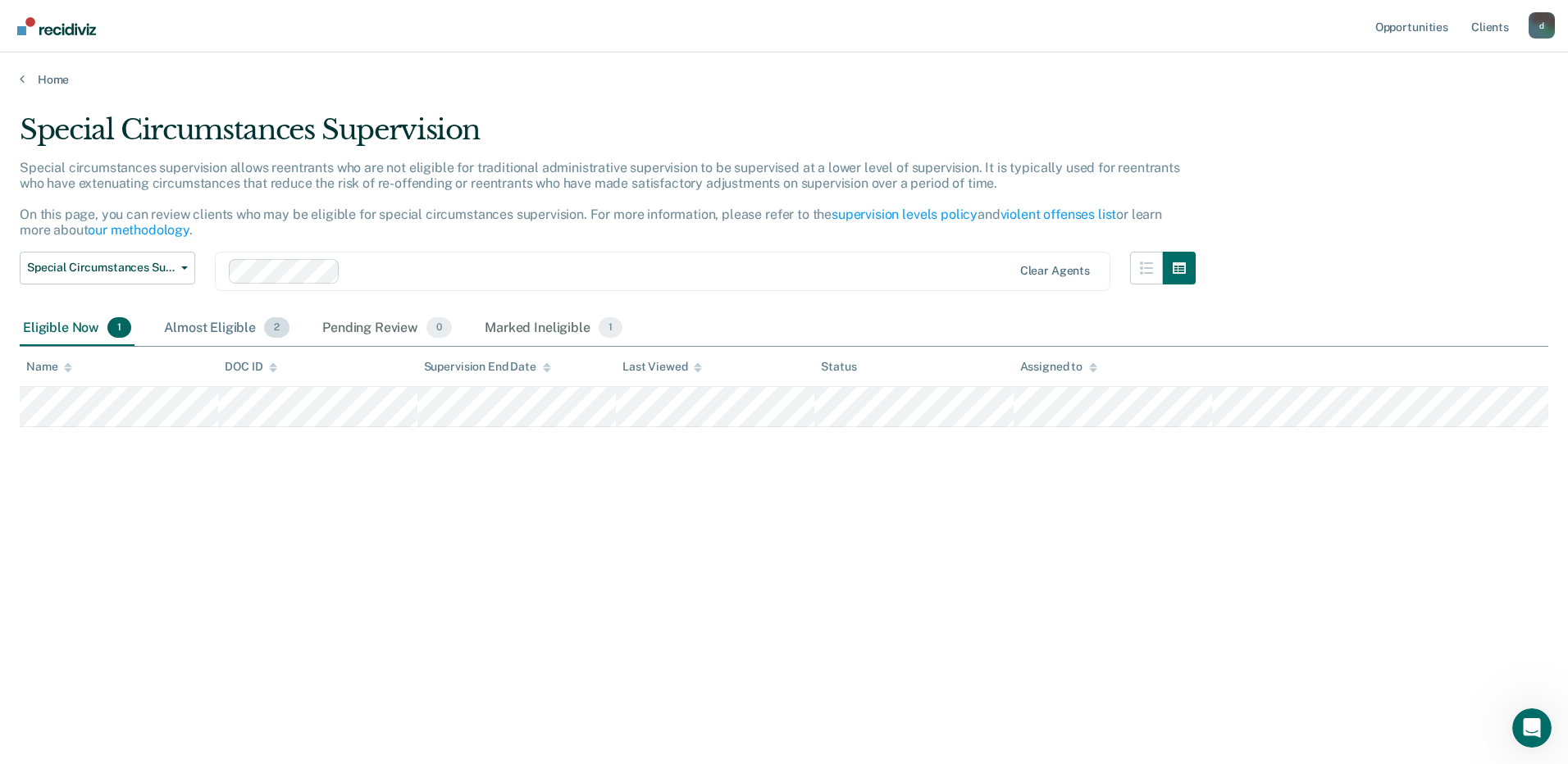
click at [229, 331] on div "Almost Eligible 2" at bounding box center [226, 329] width 132 height 36
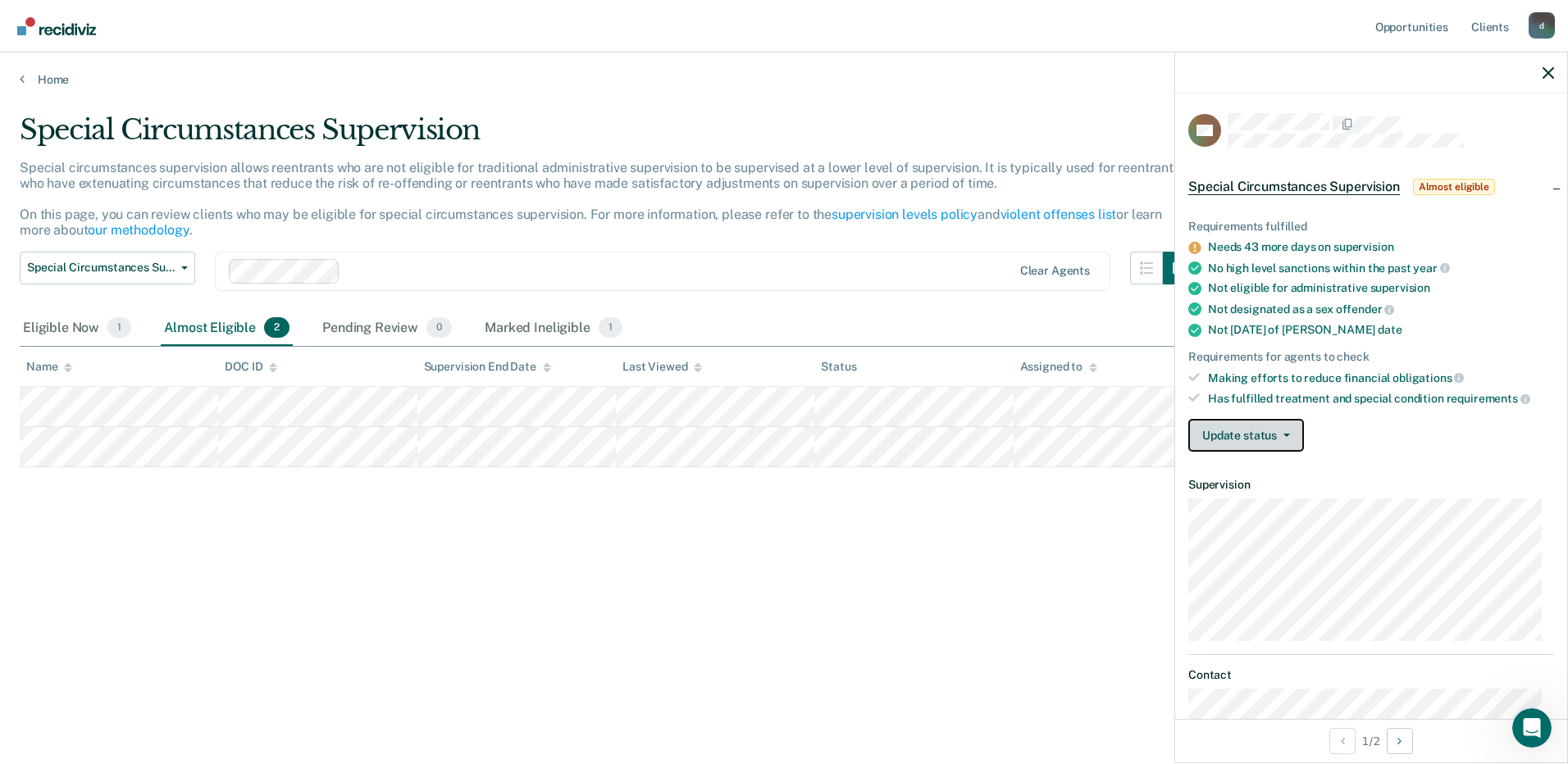
click at [1259, 432] on button "Update status" at bounding box center [1245, 435] width 115 height 32
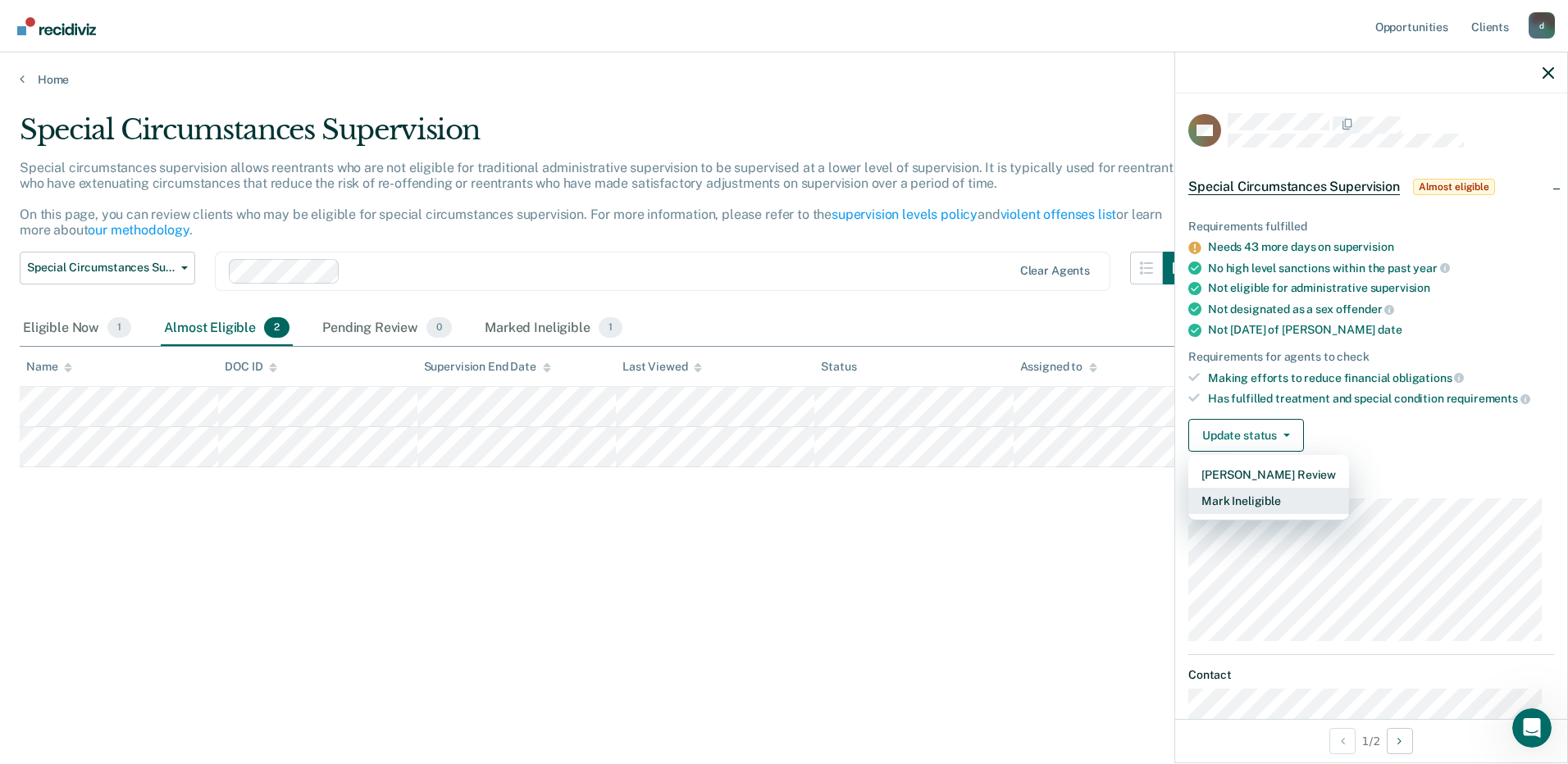
click at [1253, 499] on button "Mark Ineligible" at bounding box center [1268, 501] width 160 height 27
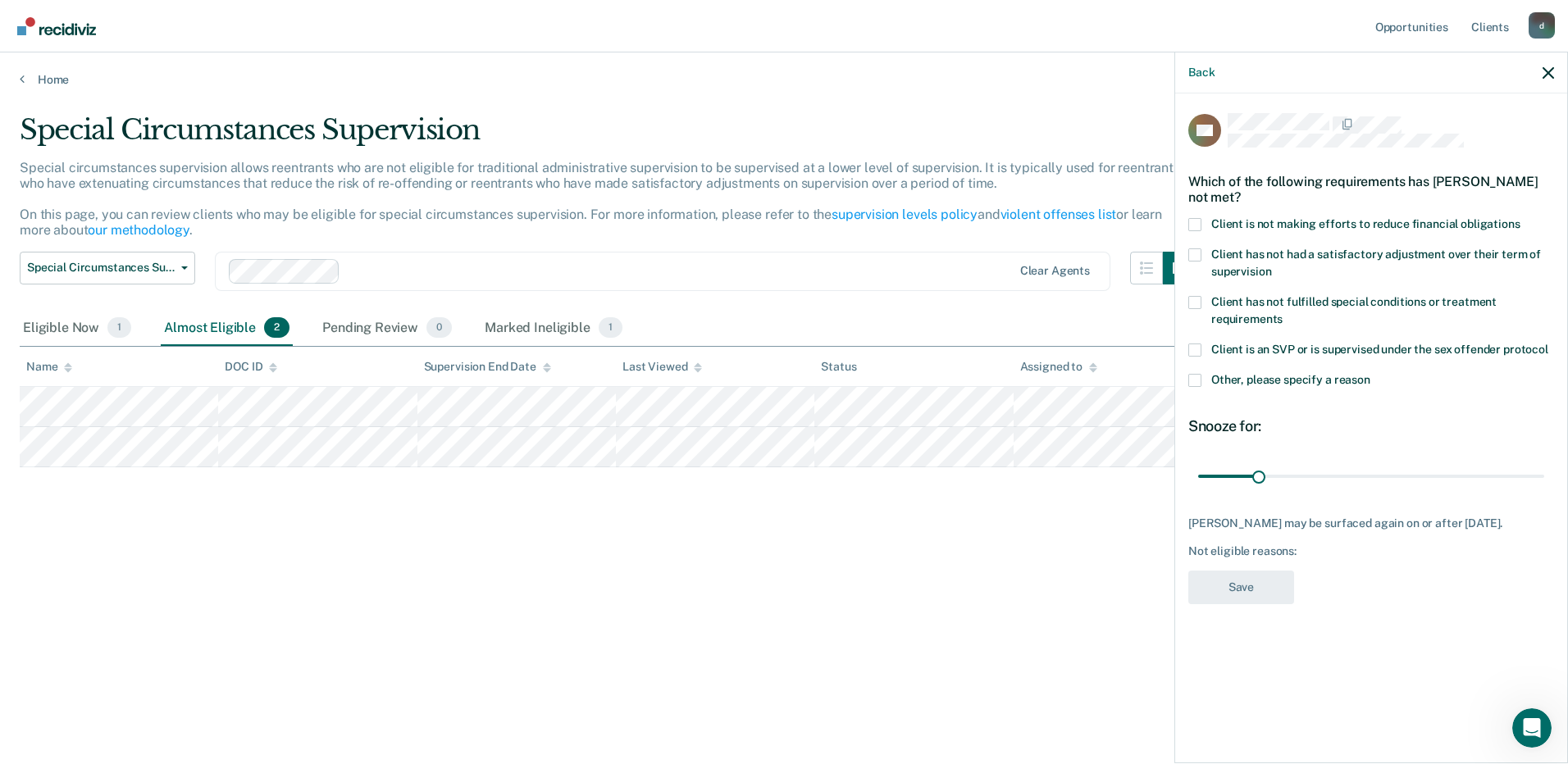
click at [1192, 219] on span at bounding box center [1194, 224] width 13 height 13
click at [1520, 219] on input "Client is not making efforts to reduce financial obligations" at bounding box center [1520, 219] width 0 height 0
click at [1252, 580] on button "Save" at bounding box center [1240, 588] width 105 height 33
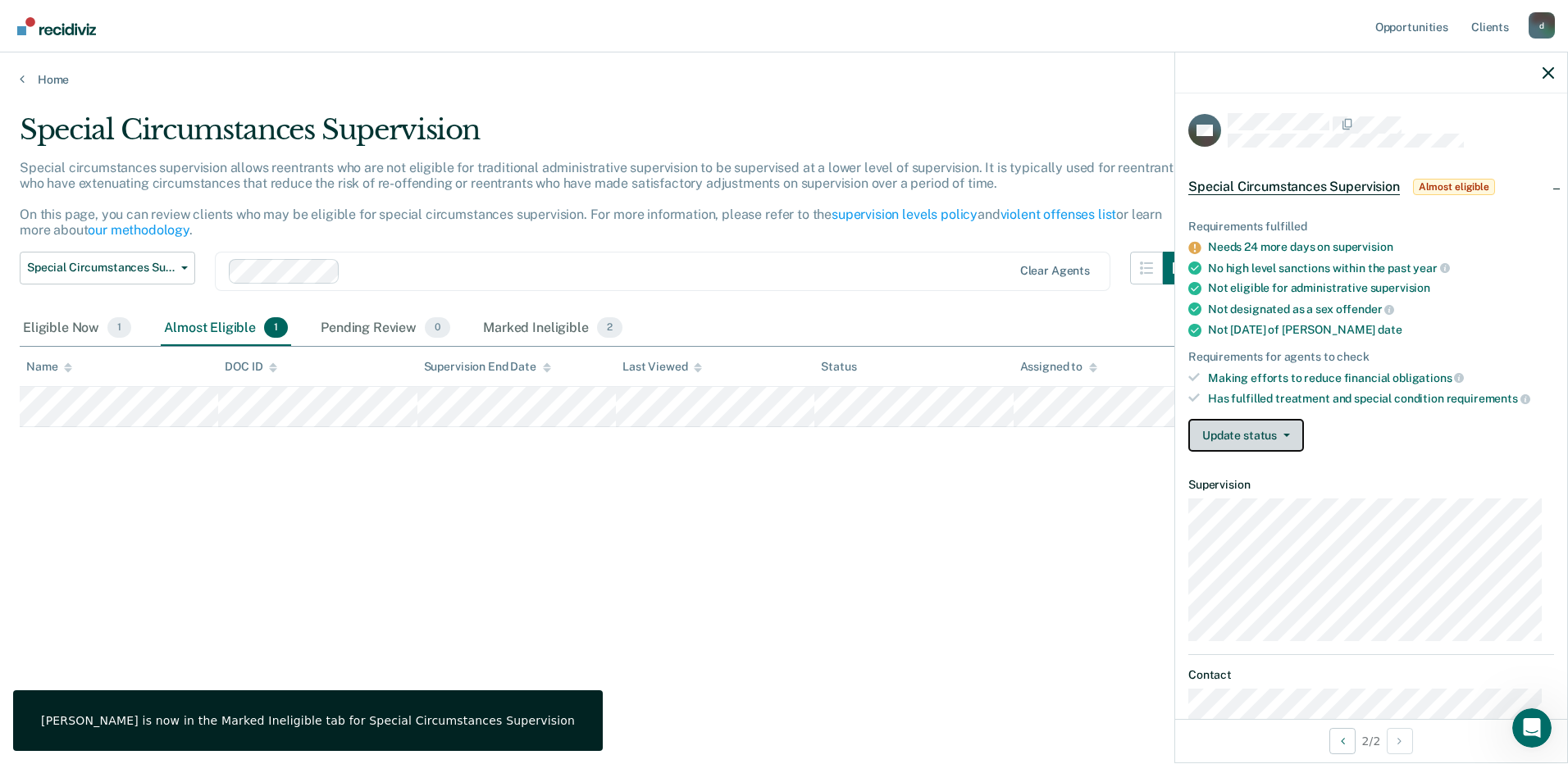
click at [1273, 439] on button "Update status" at bounding box center [1245, 435] width 115 height 32
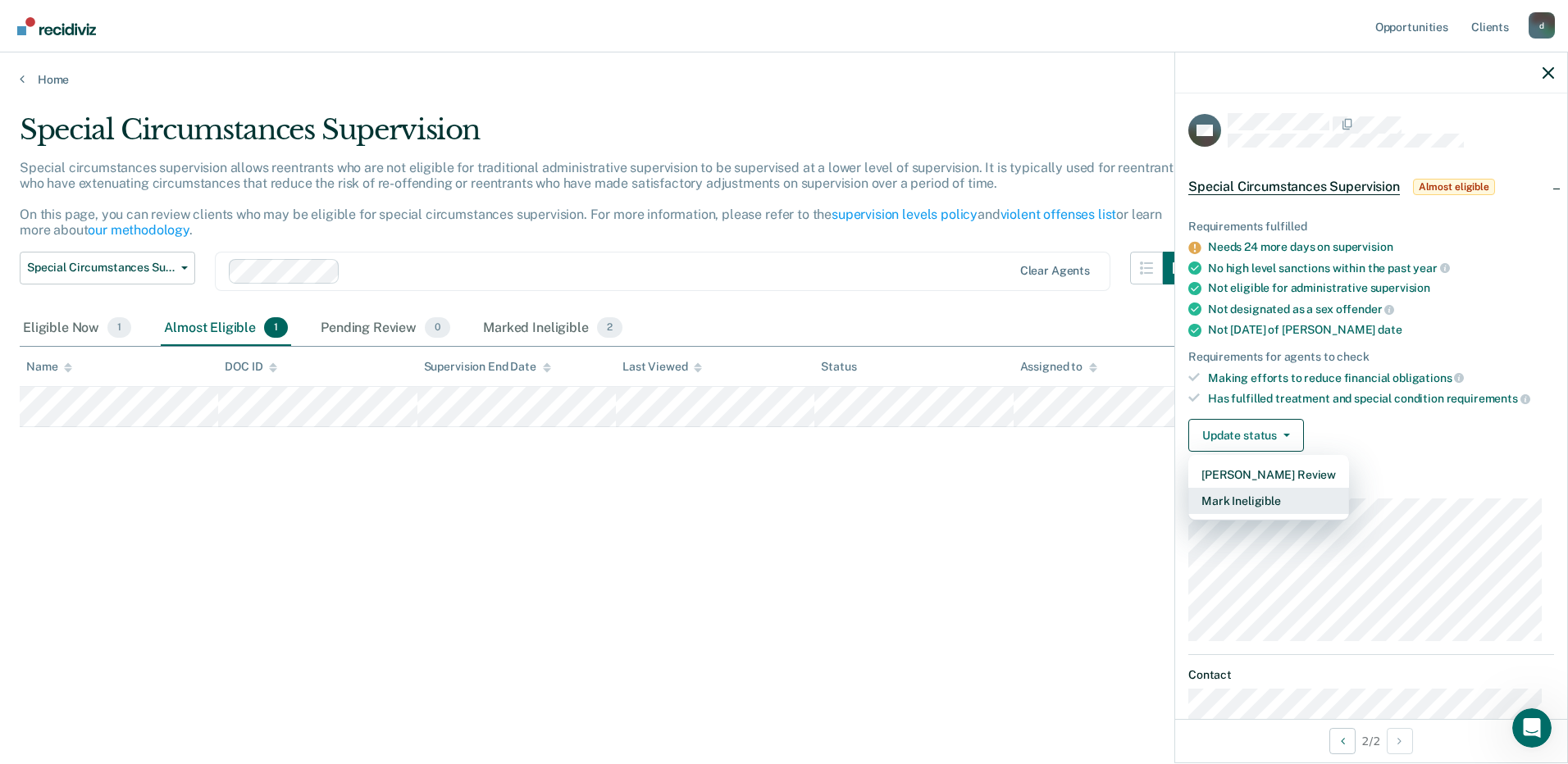
click at [1259, 499] on button "Mark Ineligible" at bounding box center [1268, 501] width 160 height 27
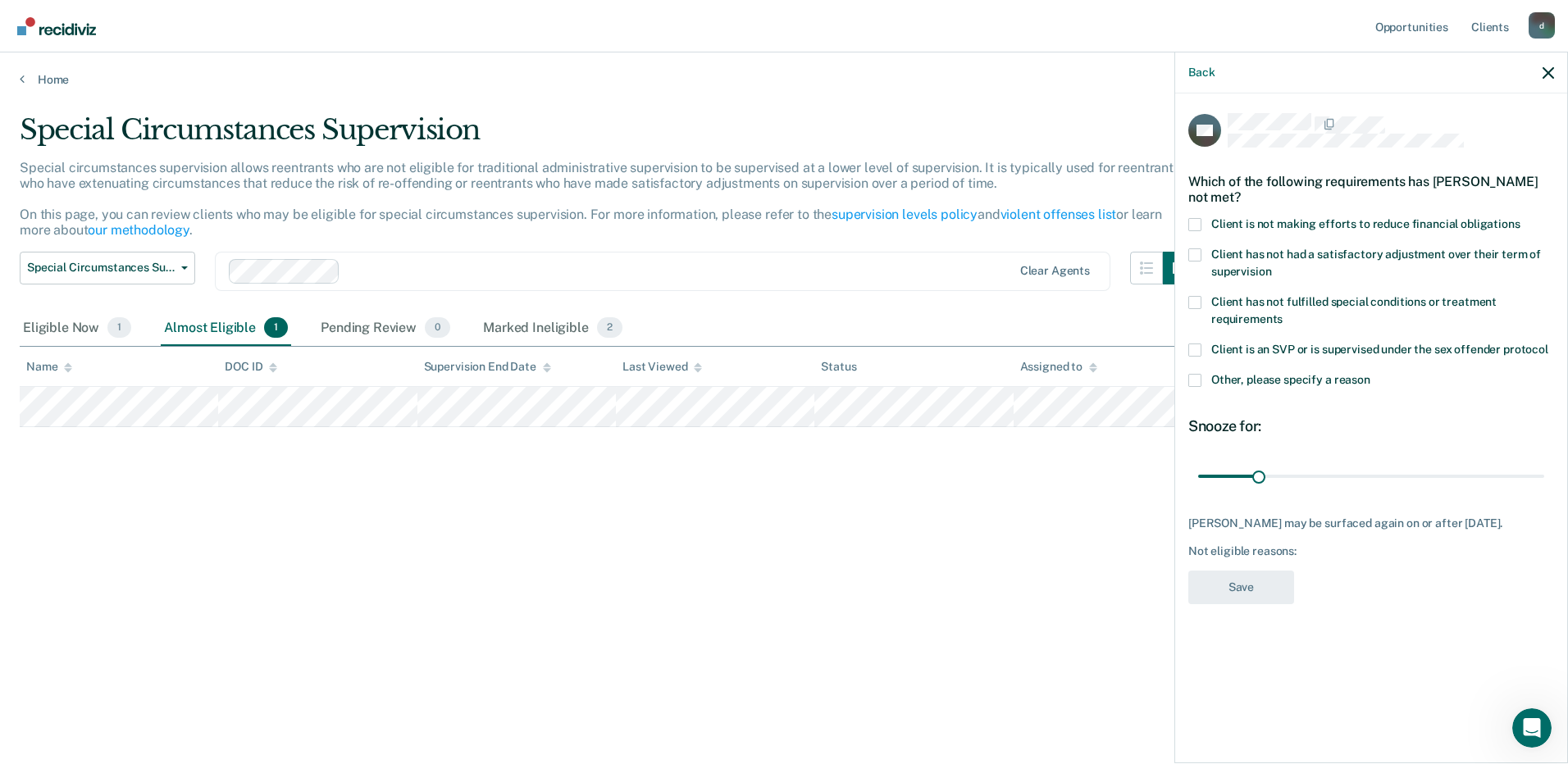
click at [1193, 223] on span at bounding box center [1194, 224] width 13 height 13
click at [1520, 219] on input "Client is not making efforts to reduce financial obligations" at bounding box center [1520, 219] width 0 height 0
click at [1254, 587] on button "Save" at bounding box center [1240, 588] width 105 height 33
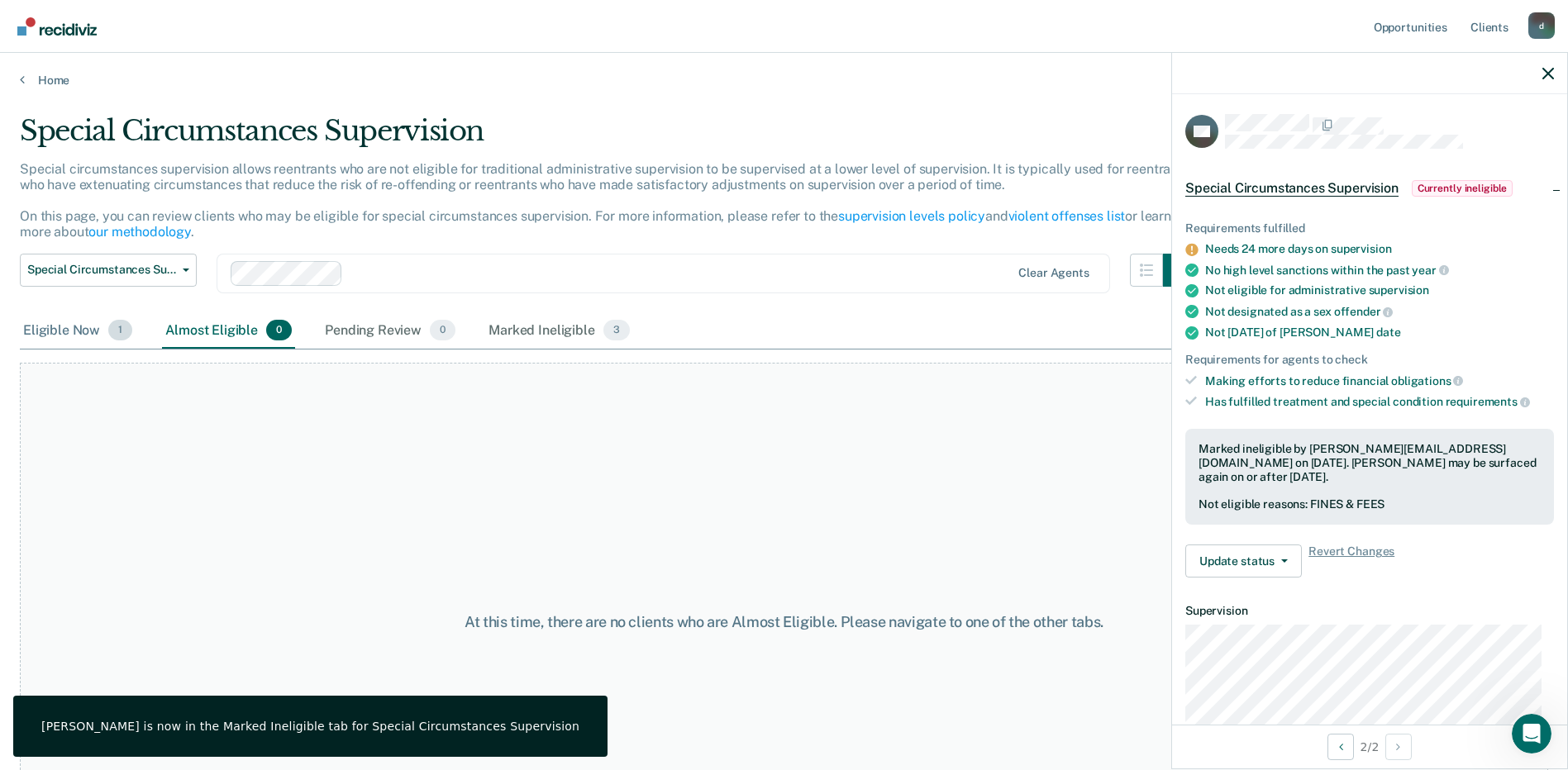
click at [84, 333] on div "Eligible Now 1" at bounding box center [77, 331] width 116 height 37
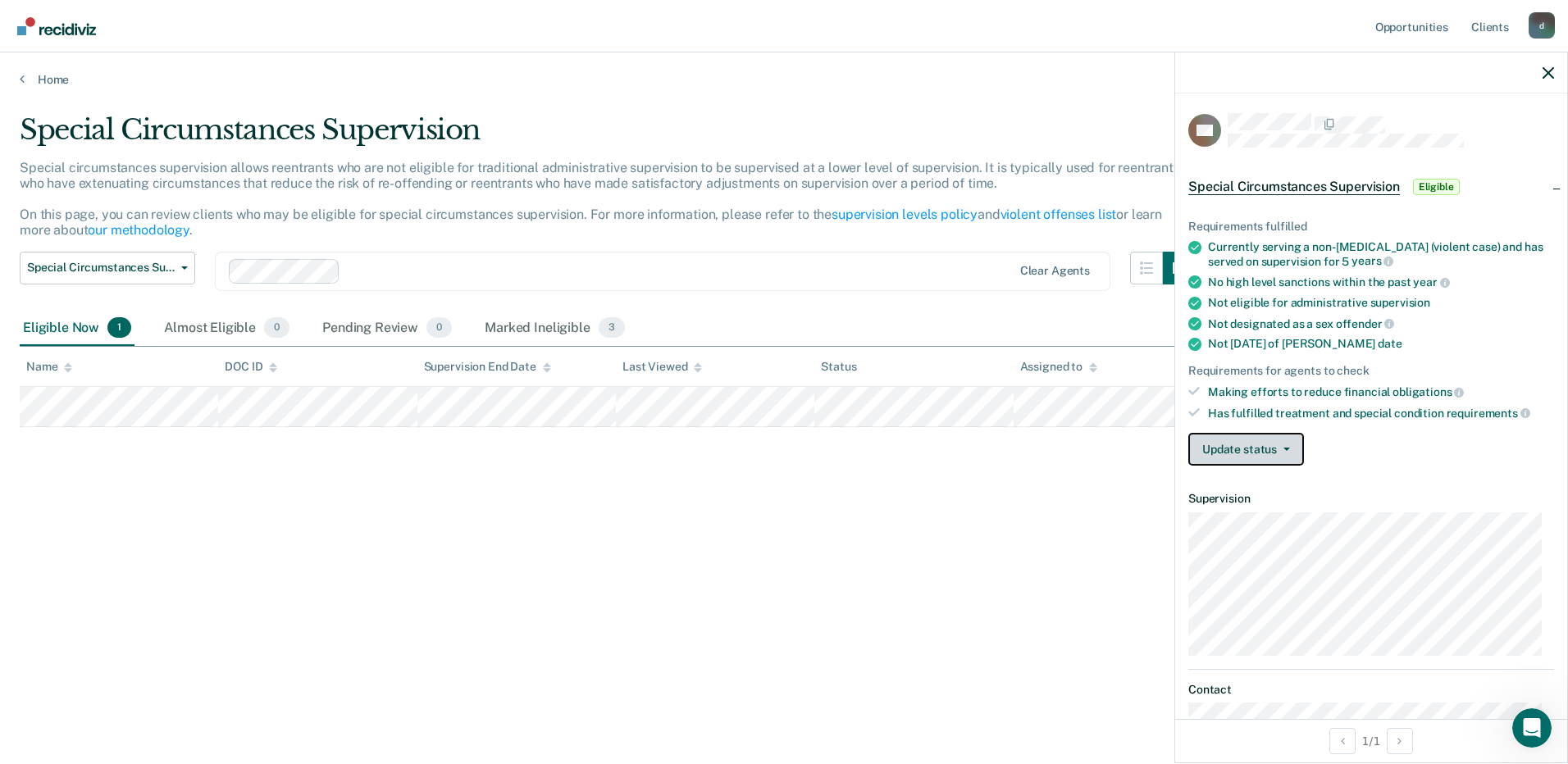
click at [1281, 449] on span "button" at bounding box center [1283, 449] width 13 height 3
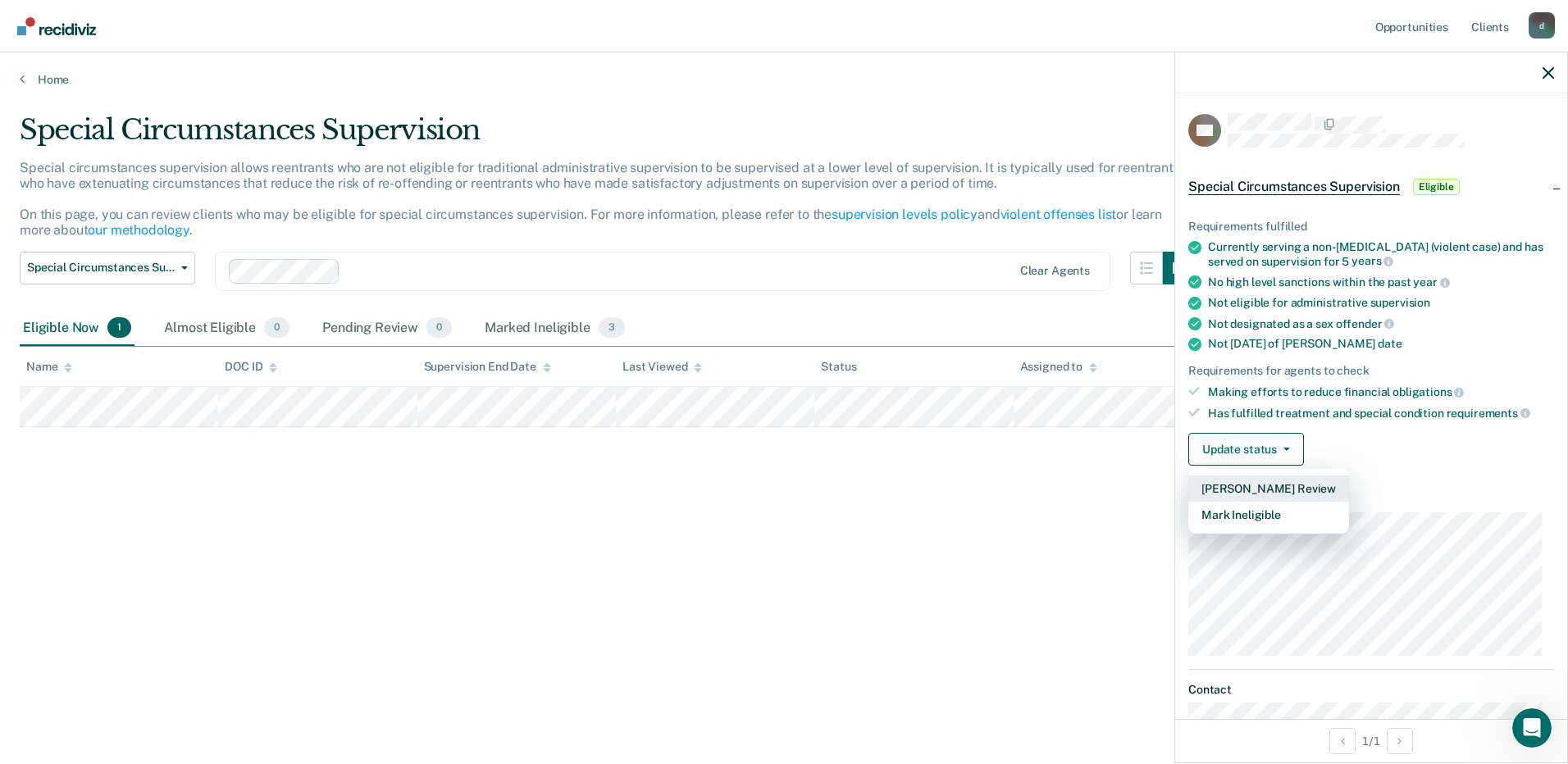
click at [1267, 484] on button "[PERSON_NAME] Review" at bounding box center [1268, 488] width 160 height 27
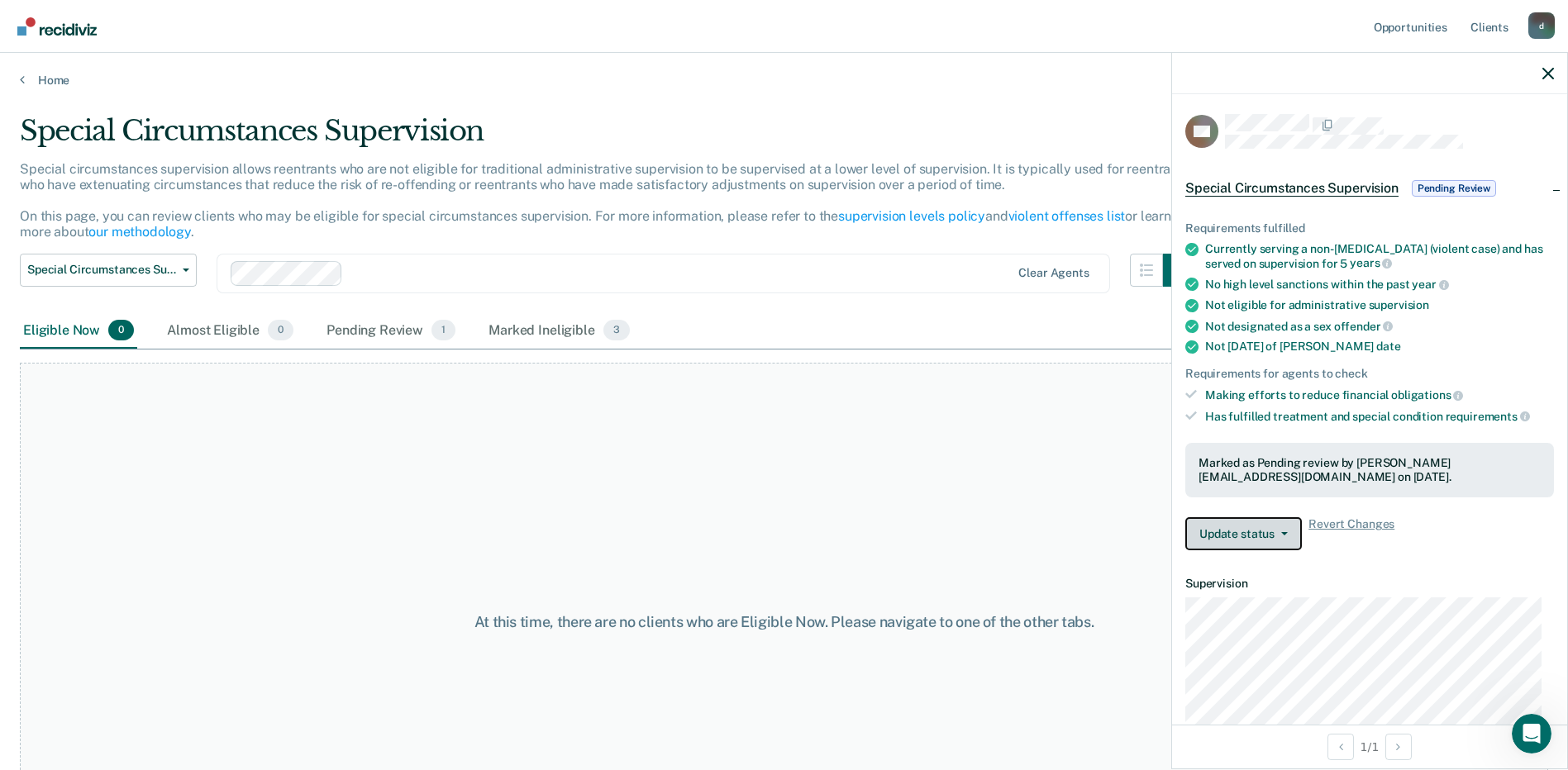
click at [1276, 534] on button "Update status" at bounding box center [1242, 533] width 116 height 33
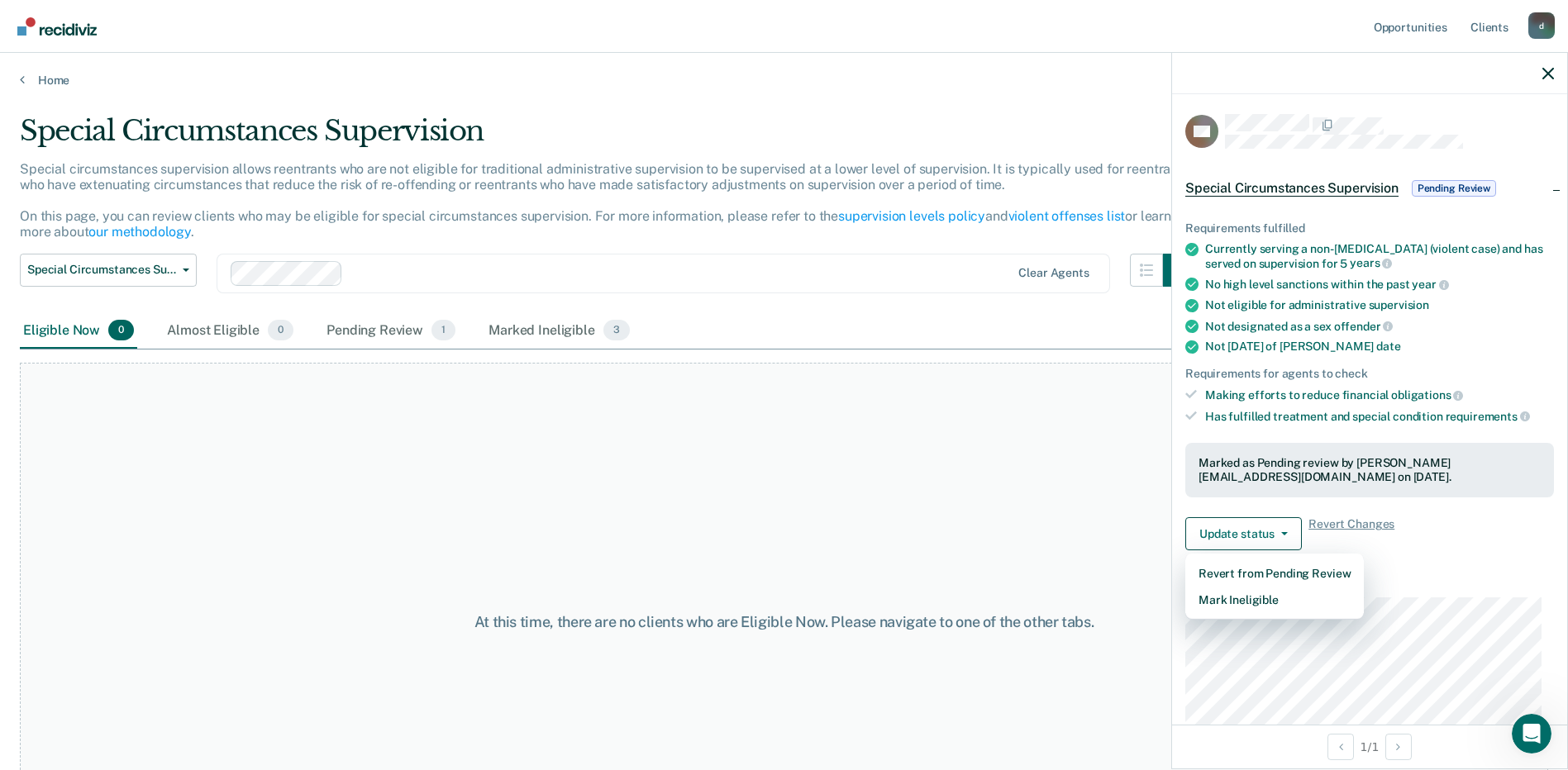
click at [947, 508] on div "At this time, there are no clients who are Eligible Now. Please navigate to one…" at bounding box center [784, 622] width 1528 height 519
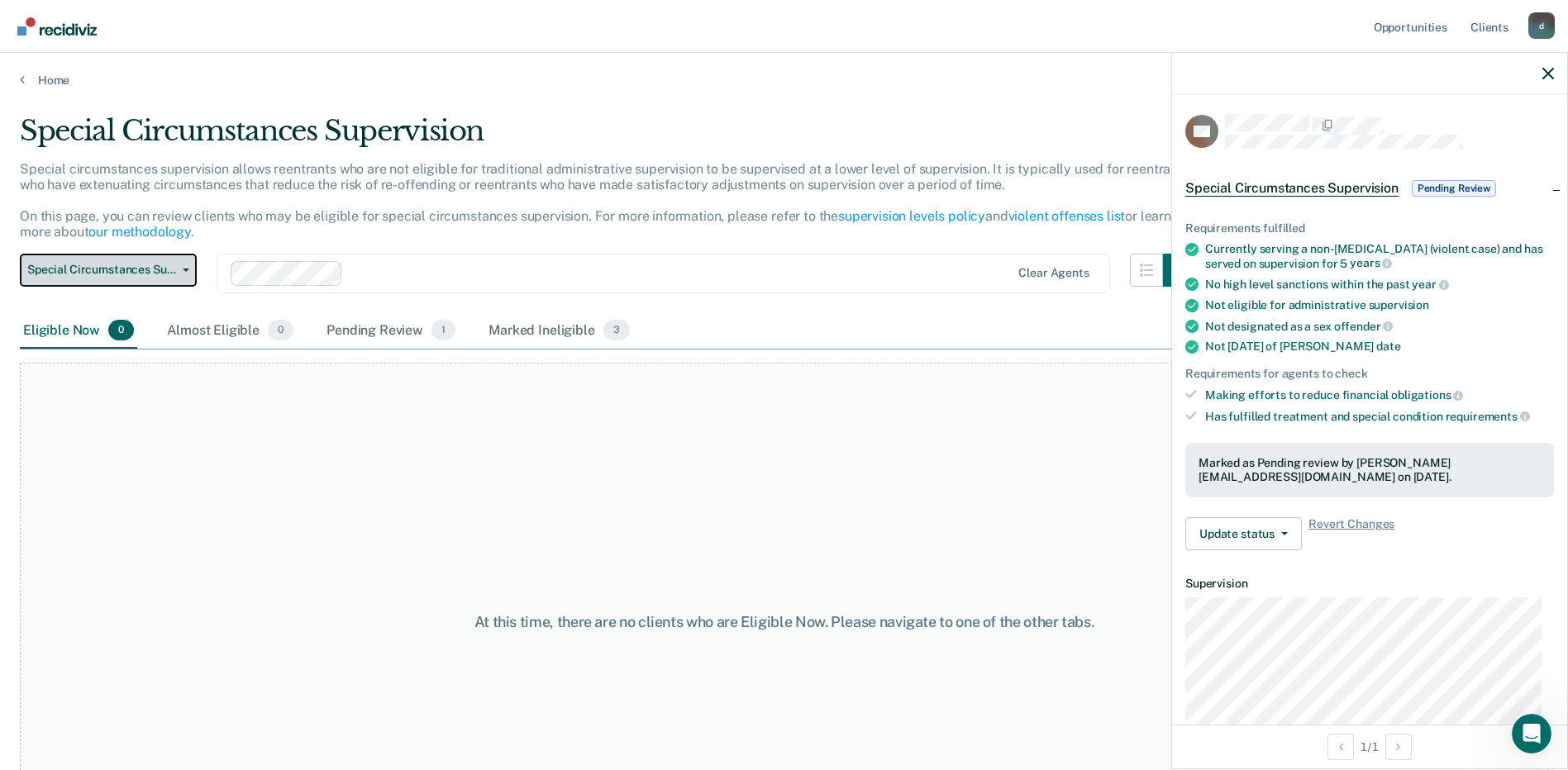
click at [185, 270] on icon "button" at bounding box center [186, 270] width 7 height 3
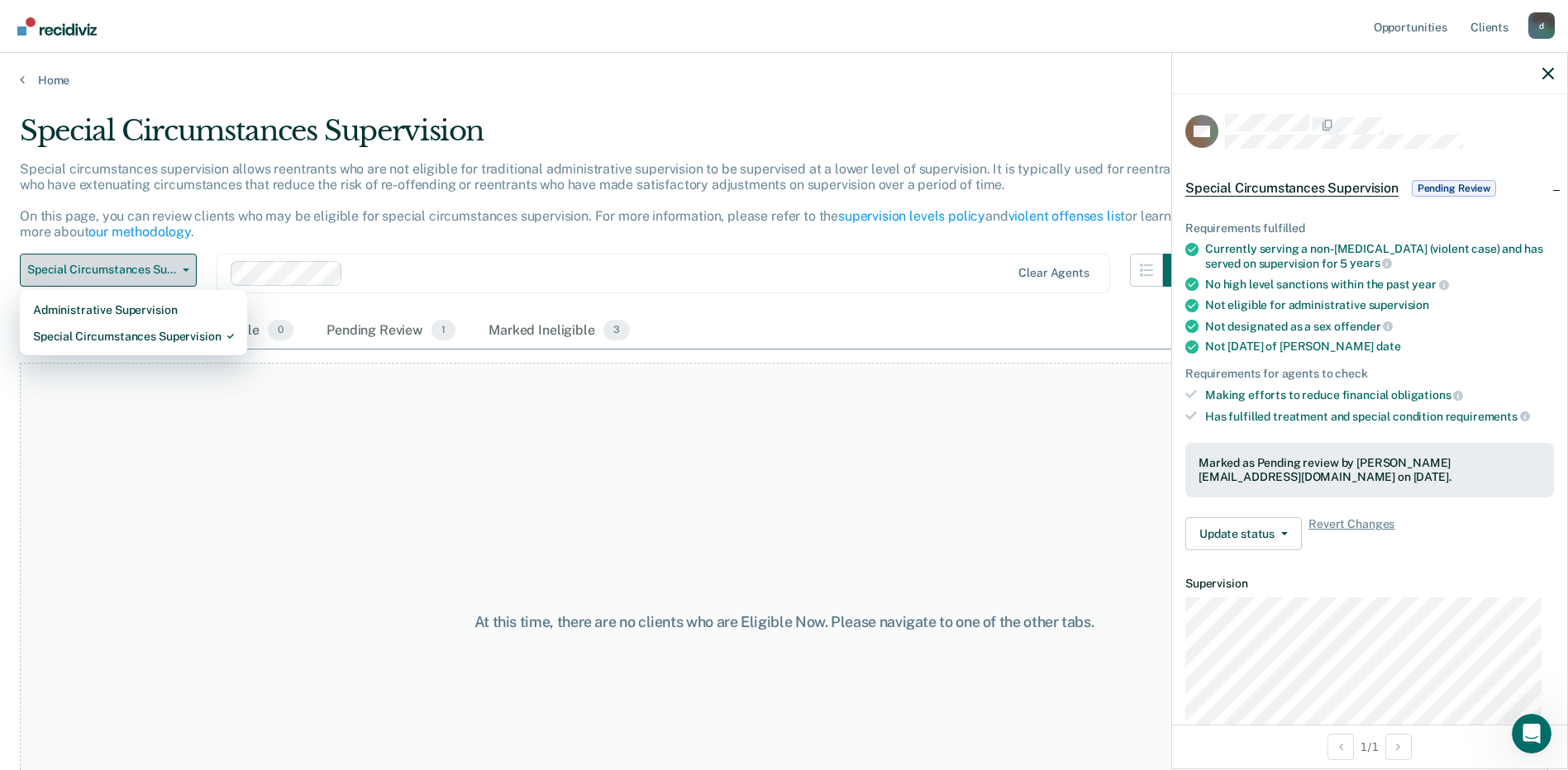
click at [185, 270] on icon "button" at bounding box center [186, 270] width 7 height 3
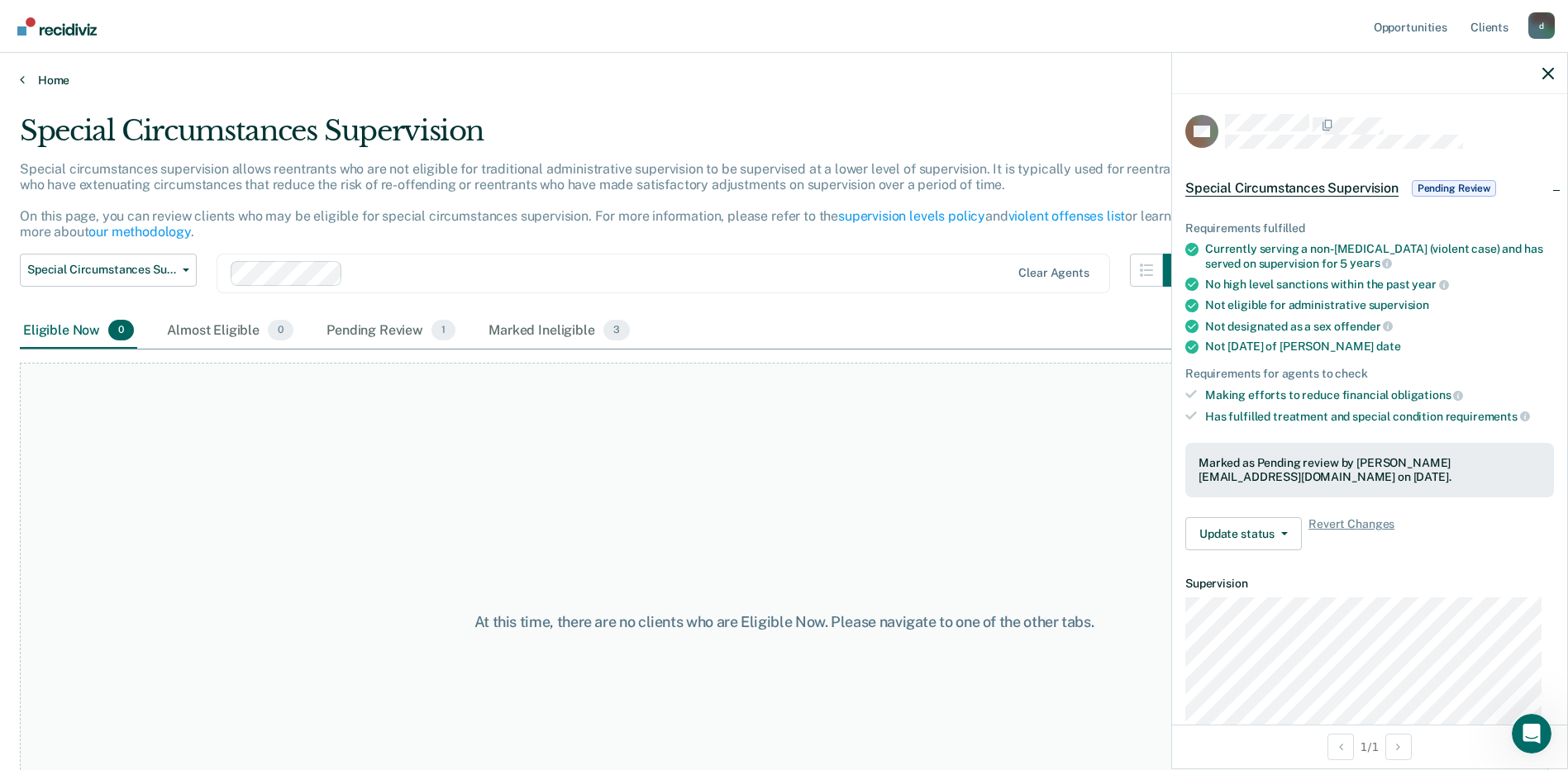
click at [48, 84] on link "Home" at bounding box center [784, 79] width 1528 height 15
